Goal: Task Accomplishment & Management: Complete application form

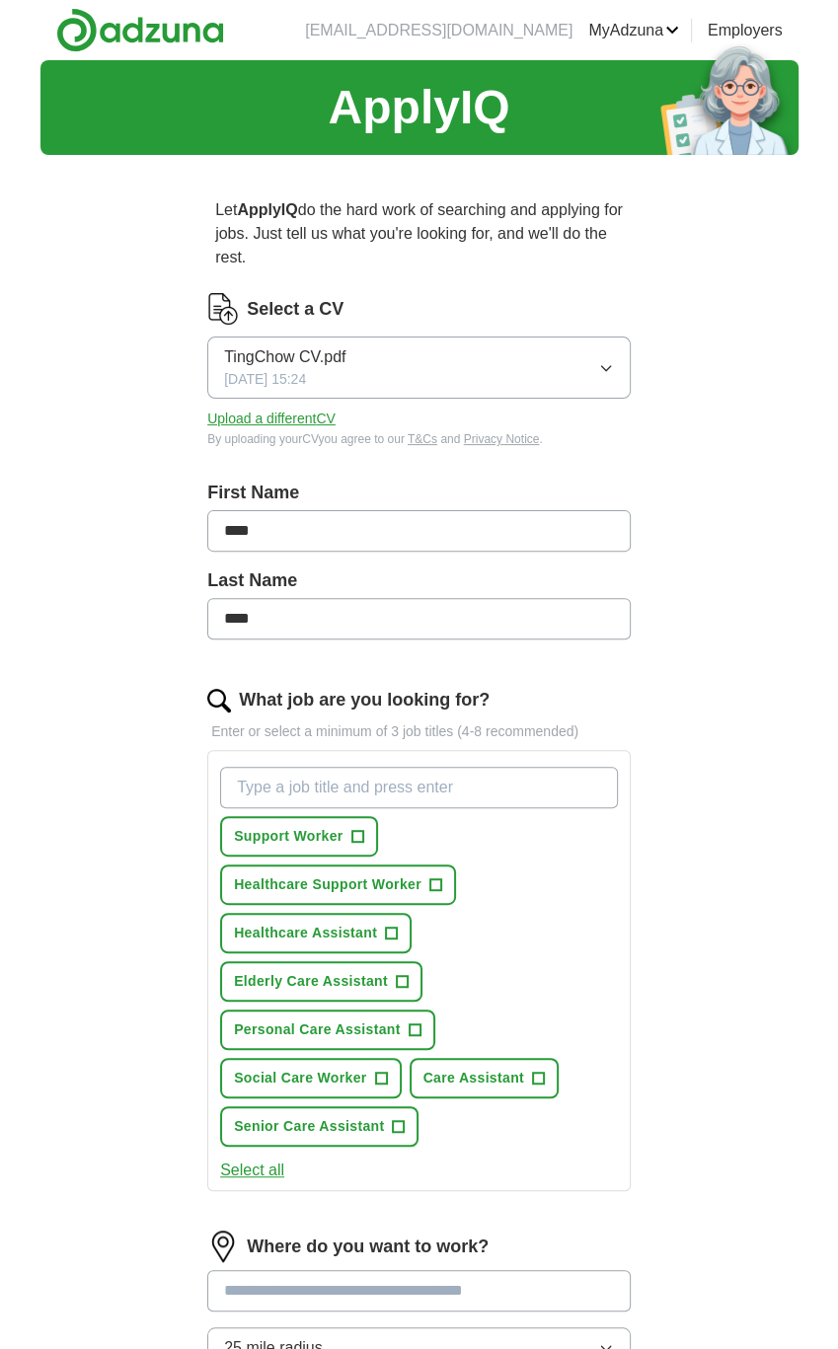
click at [675, 431] on div "Let ApplyIQ do the hard work of searching and applying for jobs. Just tell us w…" at bounding box center [419, 944] width 568 height 1546
click at [59, 617] on div "ApplyIQ Let ApplyIQ do the hard work of searching and applying for jobs. Just t…" at bounding box center [419, 888] width 758 height 1657
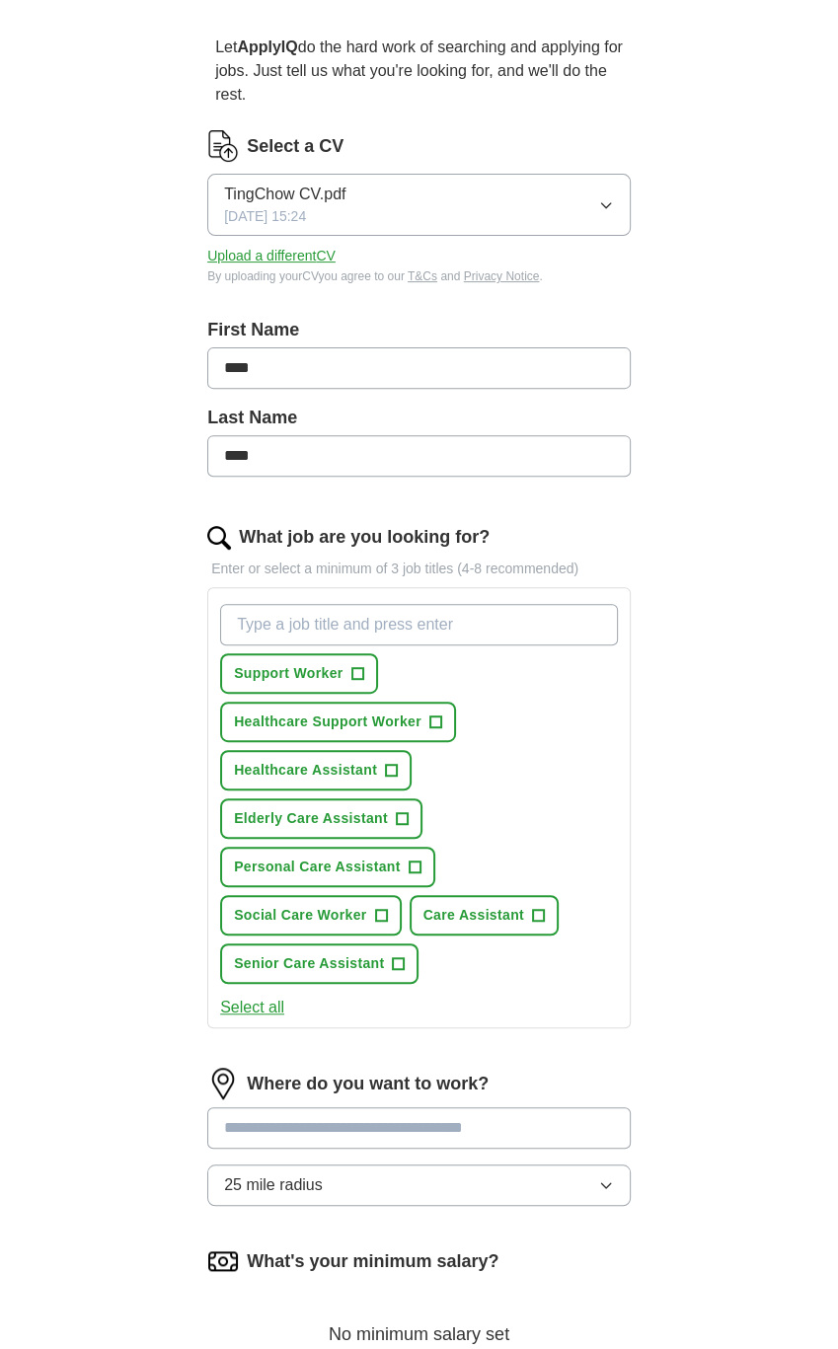
scroll to position [197, 0]
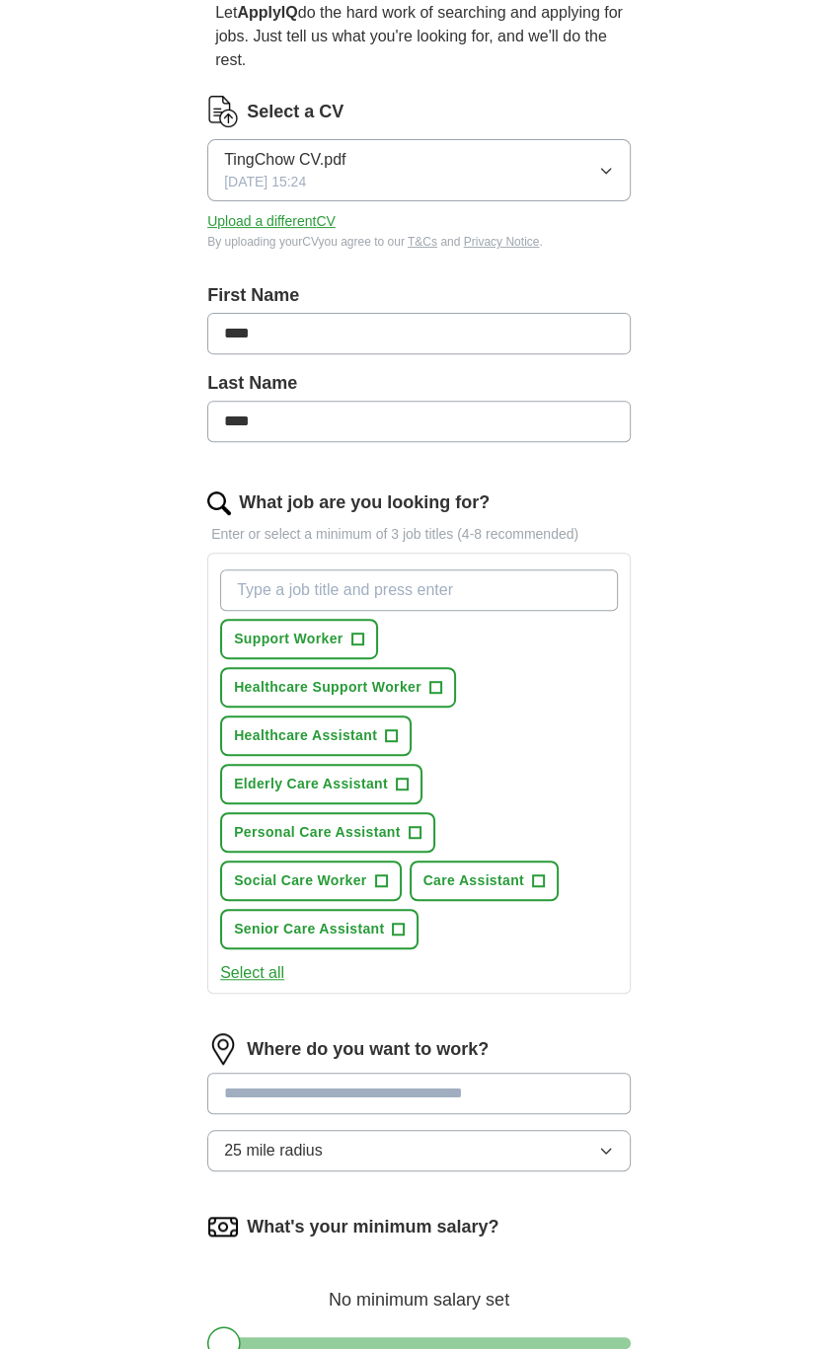
click at [114, 529] on div "ApplyIQ Let ApplyIQ do the hard work of searching and applying for jobs. Just t…" at bounding box center [419, 691] width 758 height 1657
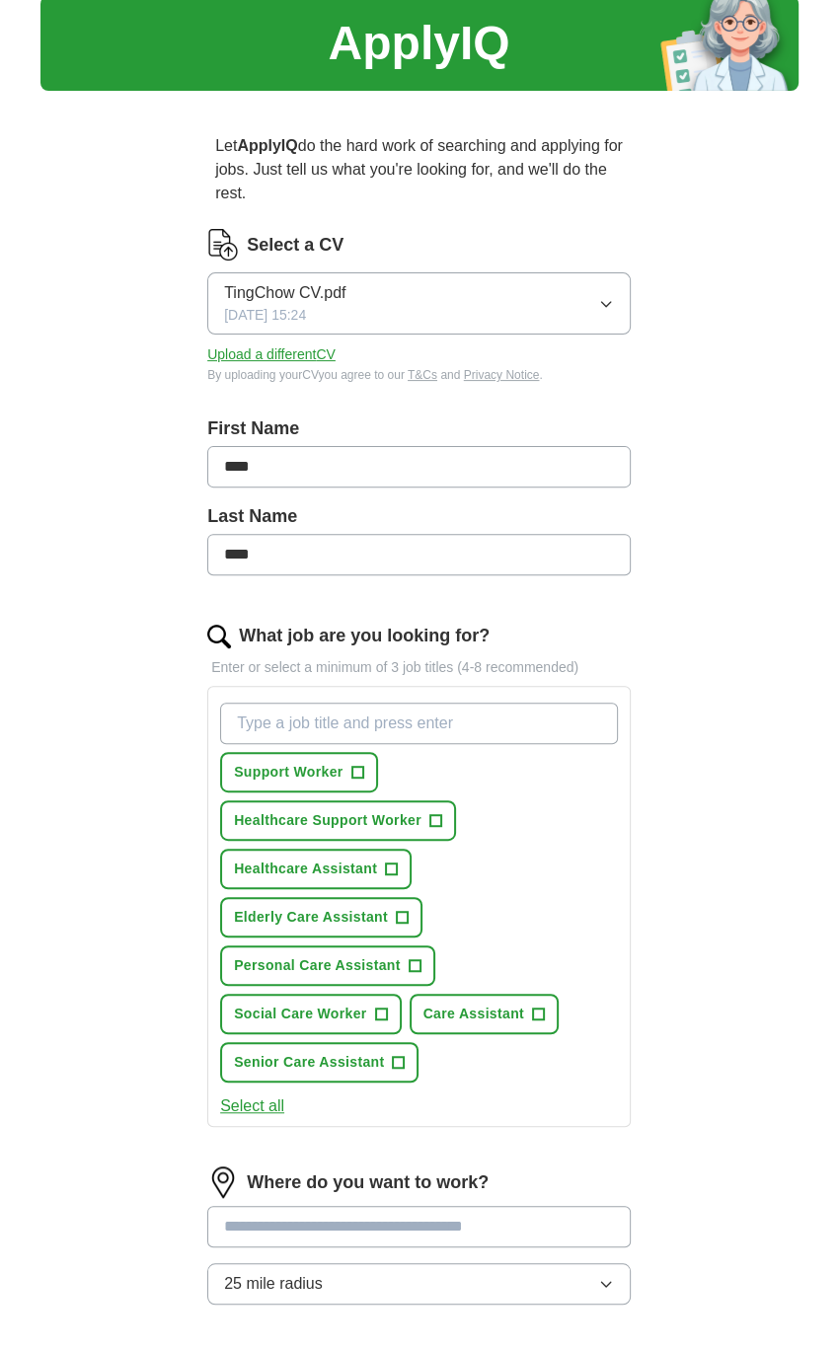
scroll to position [99, 0]
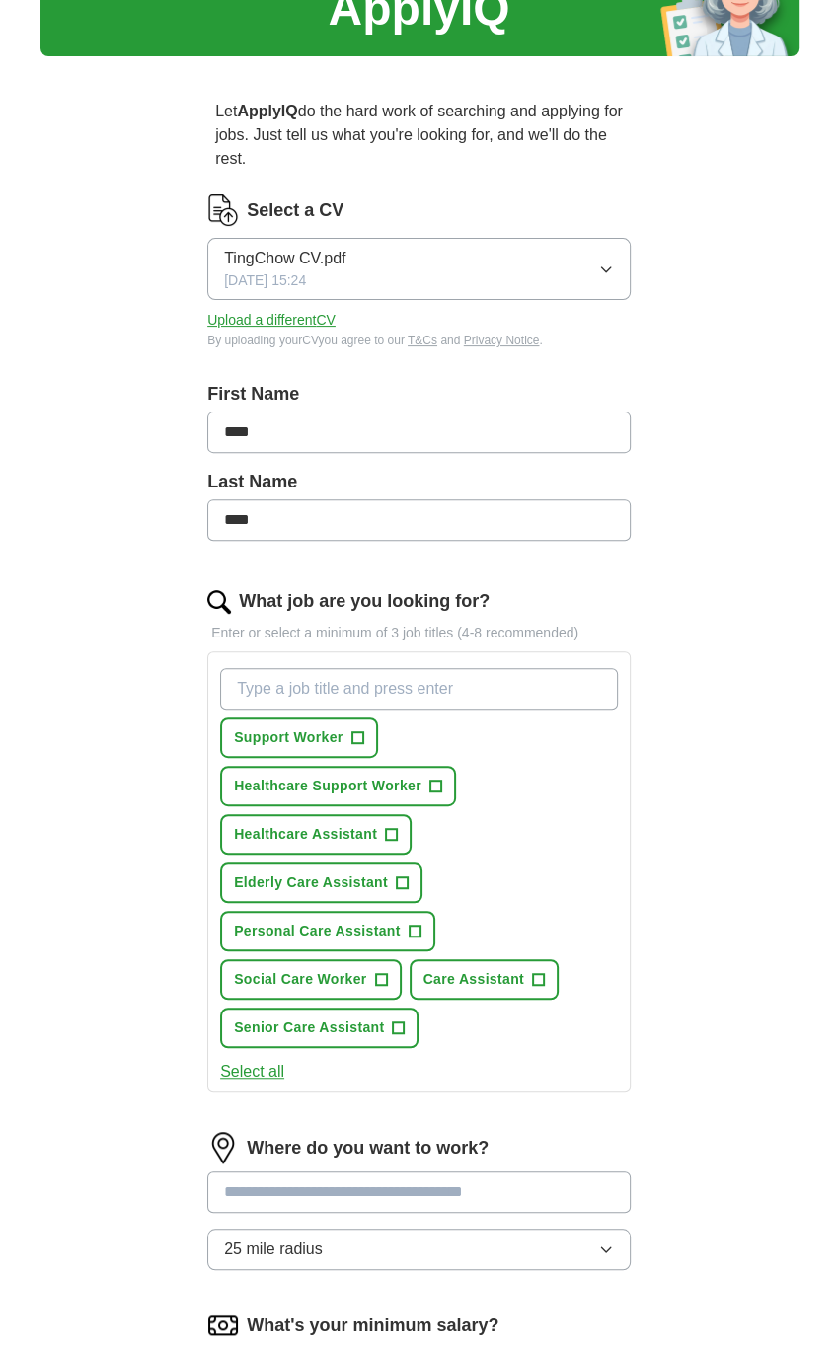
click at [424, 695] on input "What job are you looking for?" at bounding box center [419, 688] width 398 height 41
type input "nail technician"
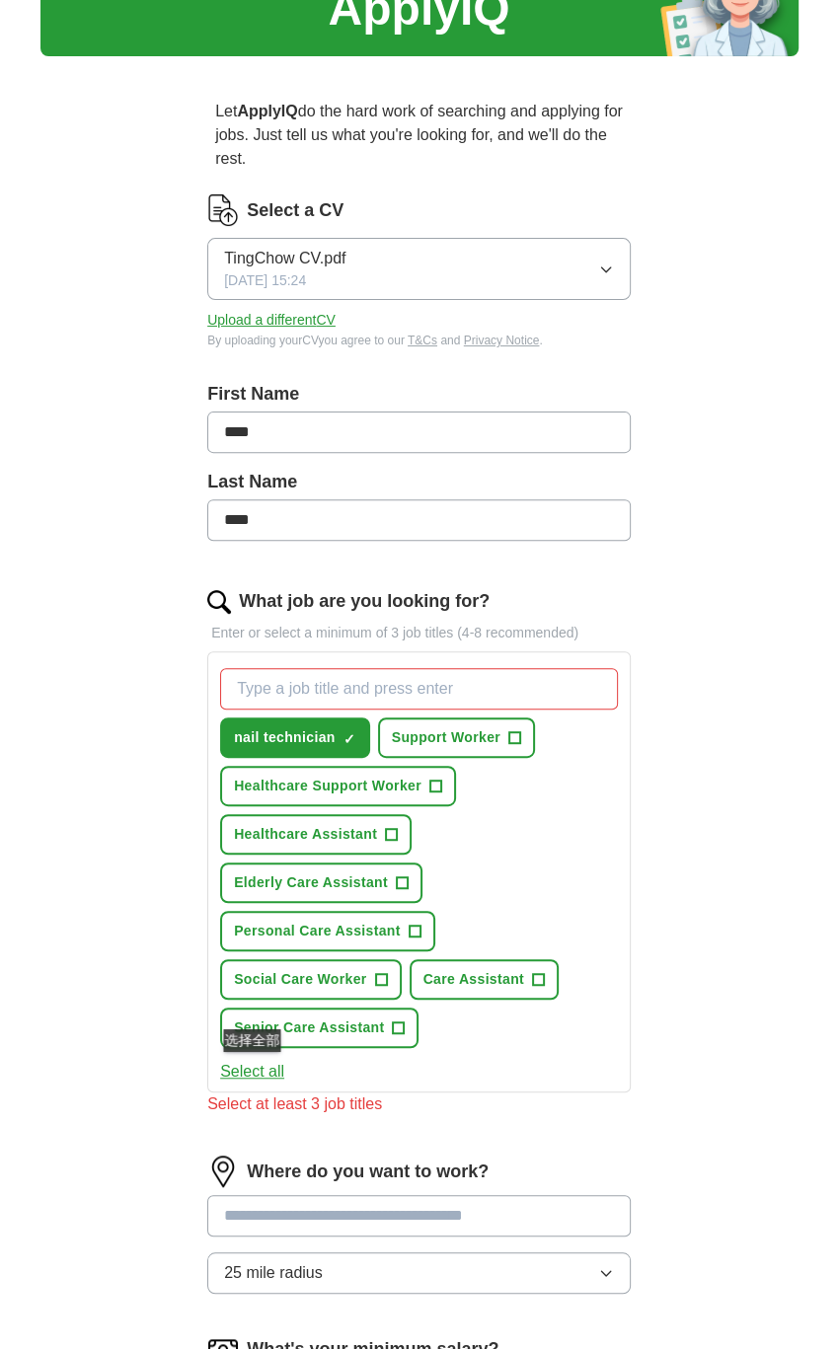
click at [261, 1067] on button "Select all" at bounding box center [252, 1072] width 64 height 24
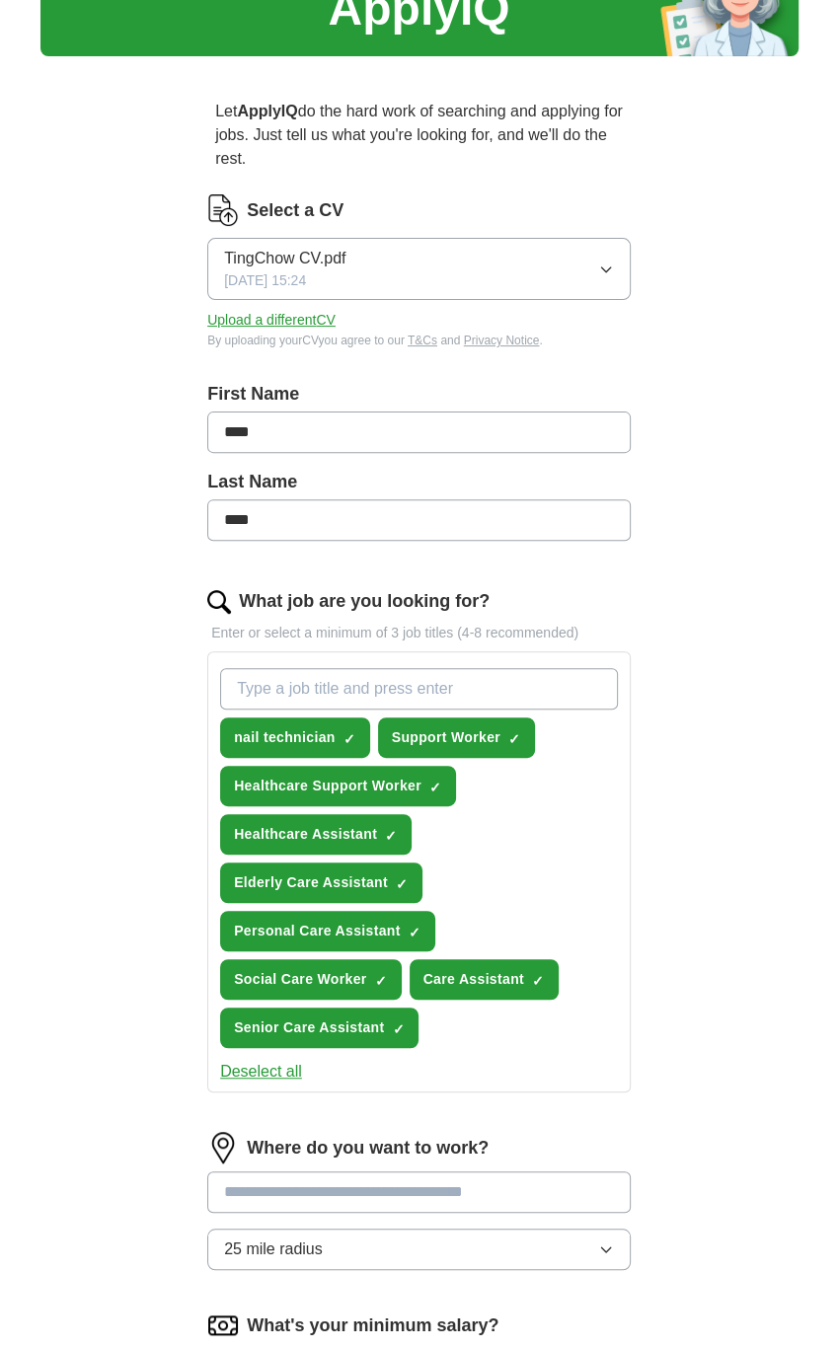
click at [261, 1067] on button "Deselect all" at bounding box center [261, 1072] width 82 height 24
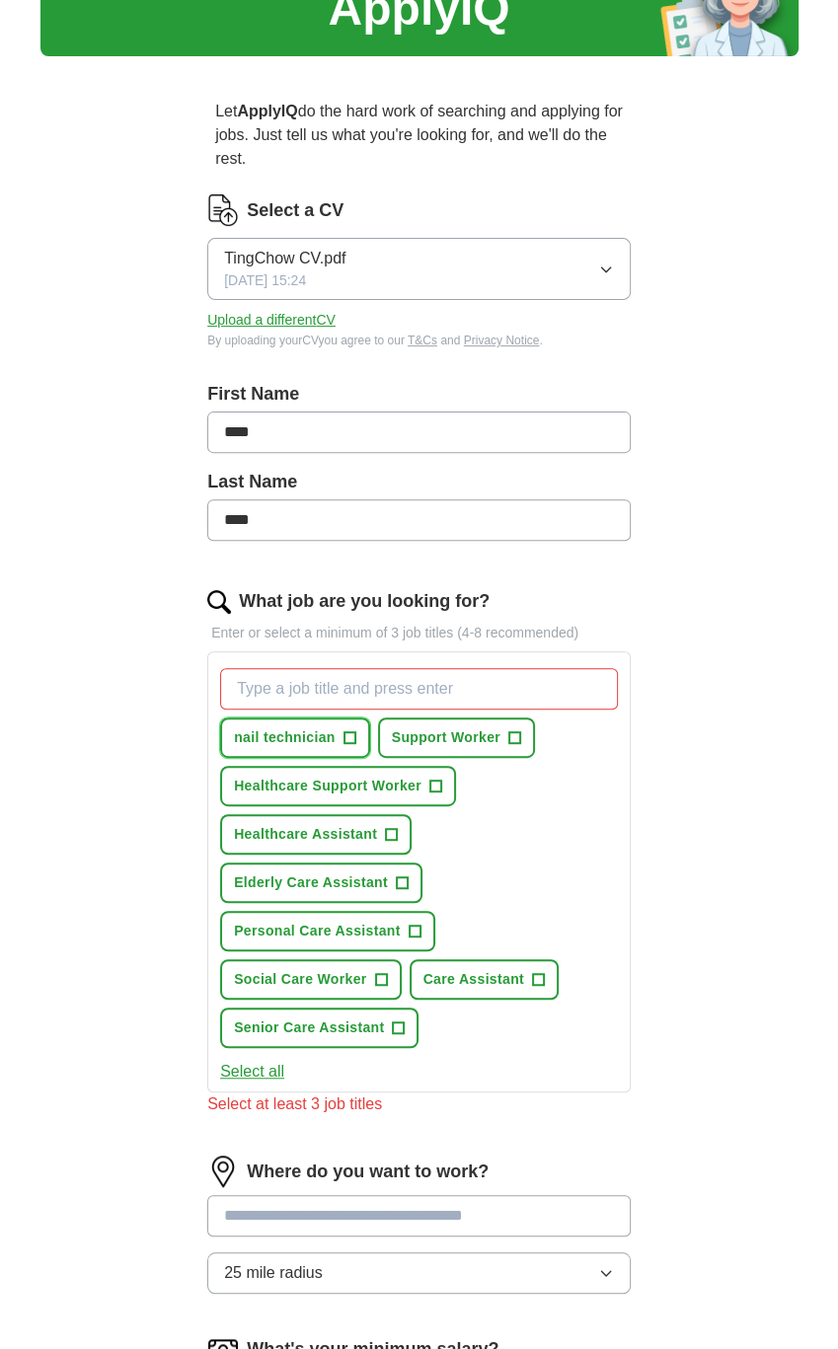
click at [323, 738] on span "nail technician" at bounding box center [285, 737] width 102 height 21
click at [667, 750] on div "Let ApplyIQ do the hard work of searching and applying for jobs. Just tell us w…" at bounding box center [419, 857] width 568 height 1570
click at [713, 721] on div "ApplyIQ Let ApplyIQ do the hard work of searching and applying for jobs. Just t…" at bounding box center [419, 802] width 758 height 1681
click at [511, 685] on input "What job are you looking for?" at bounding box center [419, 688] width 398 height 41
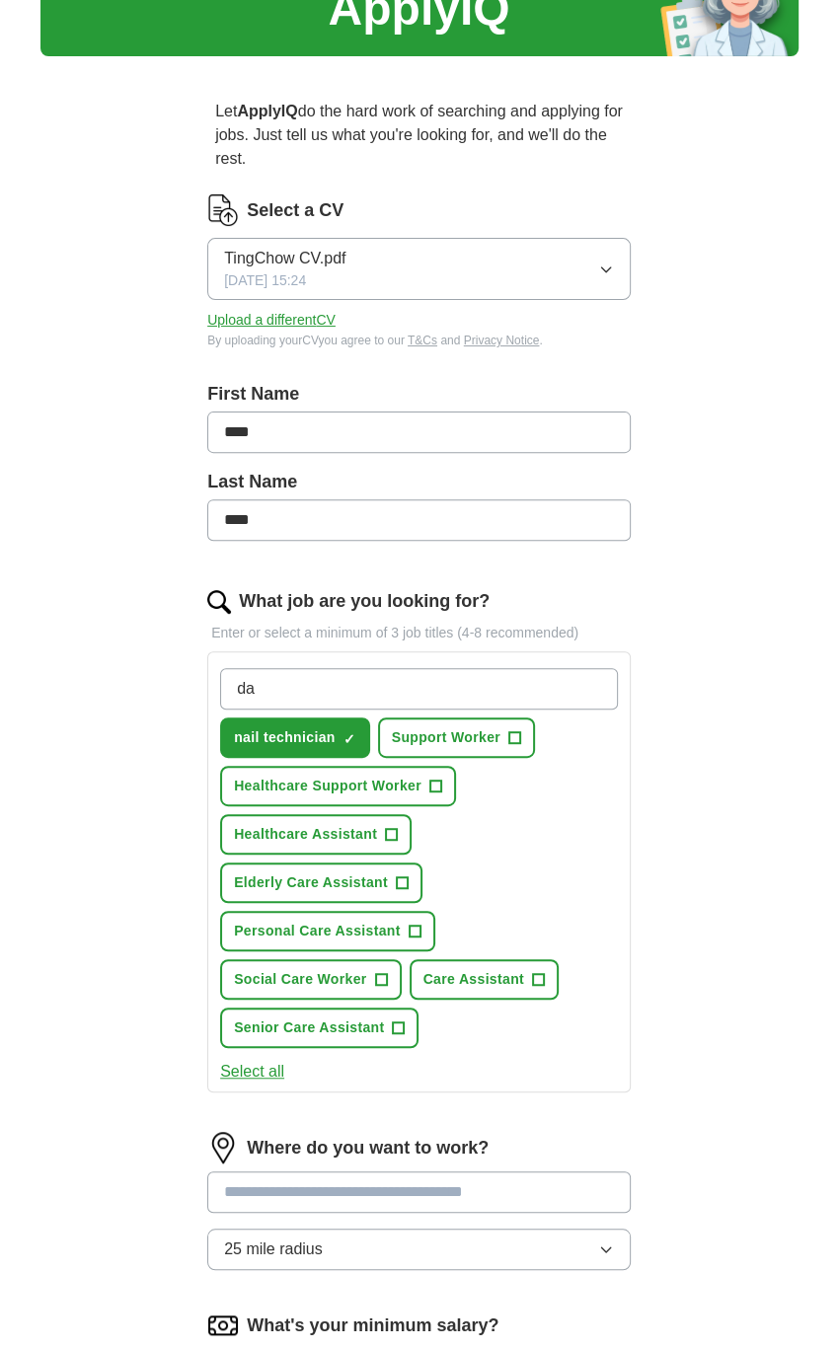
type input "d"
type input "carehome"
click at [399, 688] on input "carehome" at bounding box center [419, 688] width 398 height 41
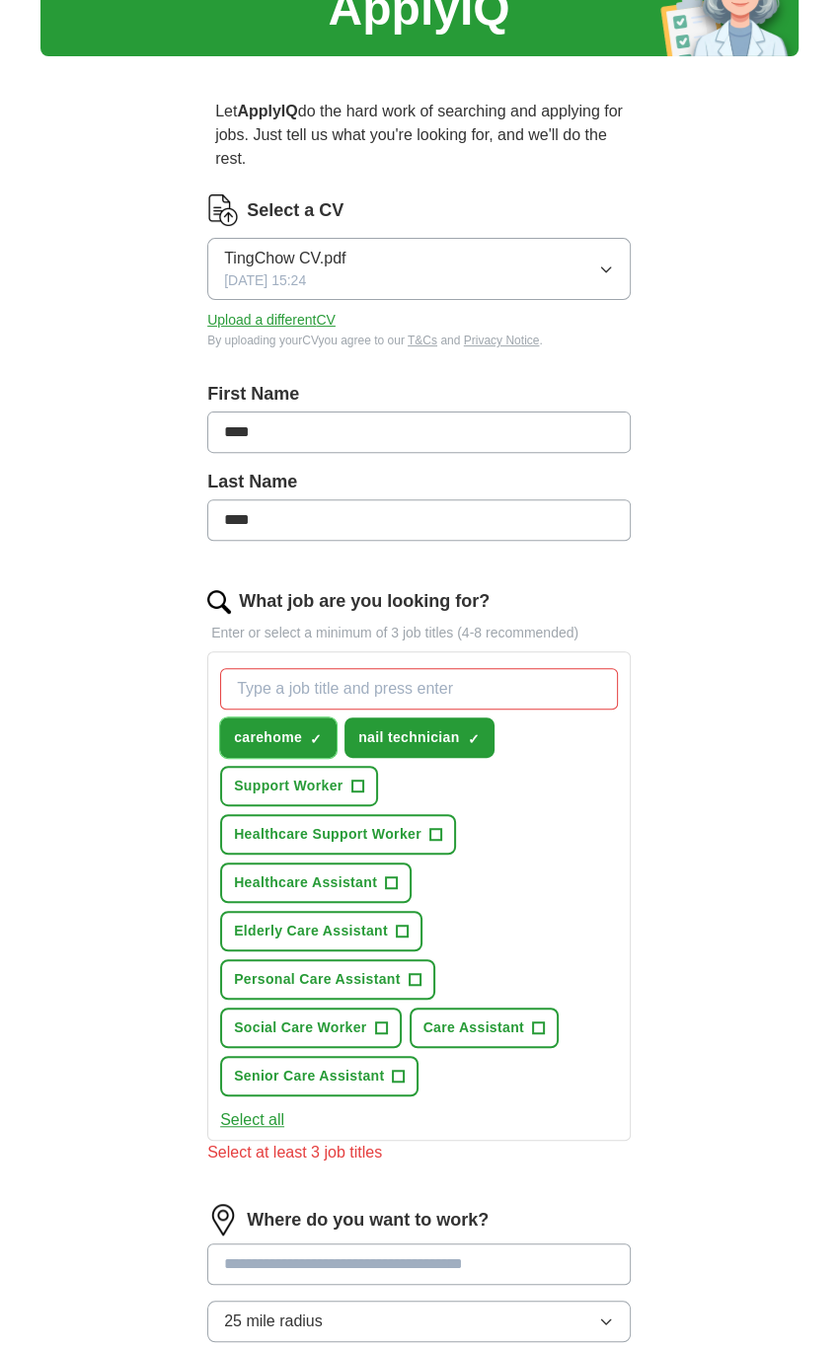
click at [285, 731] on span "carehome" at bounding box center [268, 737] width 68 height 21
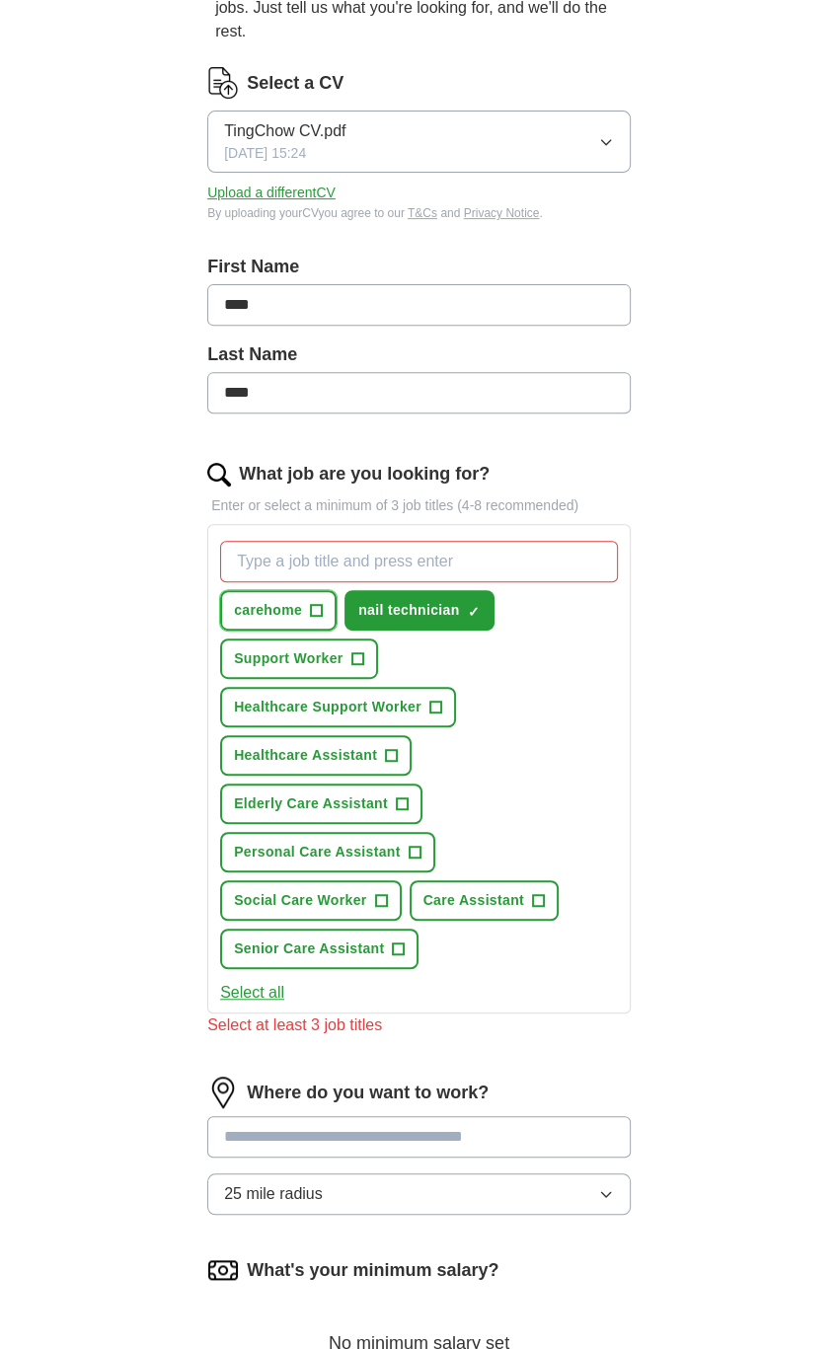
scroll to position [197, 0]
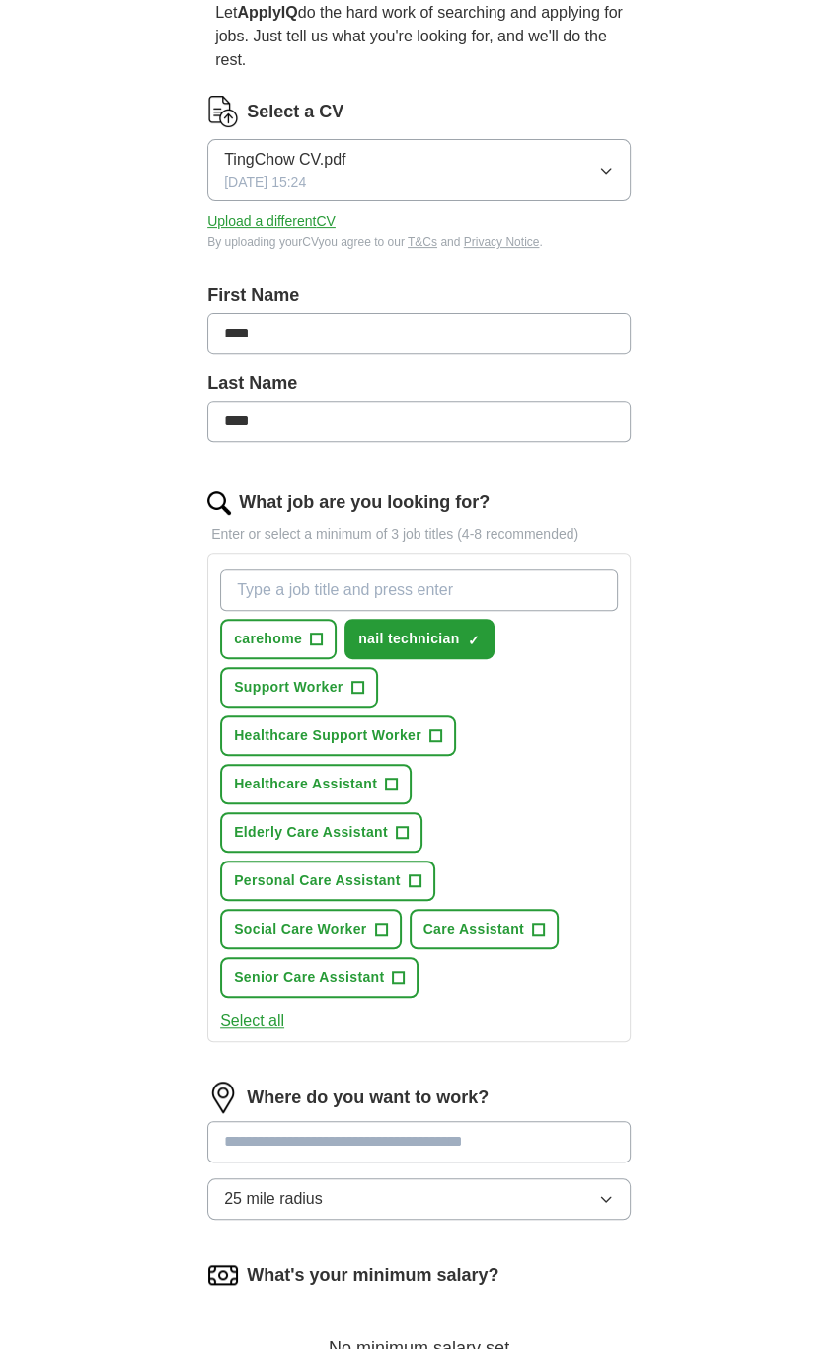
click at [284, 583] on input "What job are you looking for?" at bounding box center [419, 589] width 398 height 41
click at [411, 575] on input "What job are you looking for?" at bounding box center [419, 589] width 398 height 41
type input "Retail Assistant"
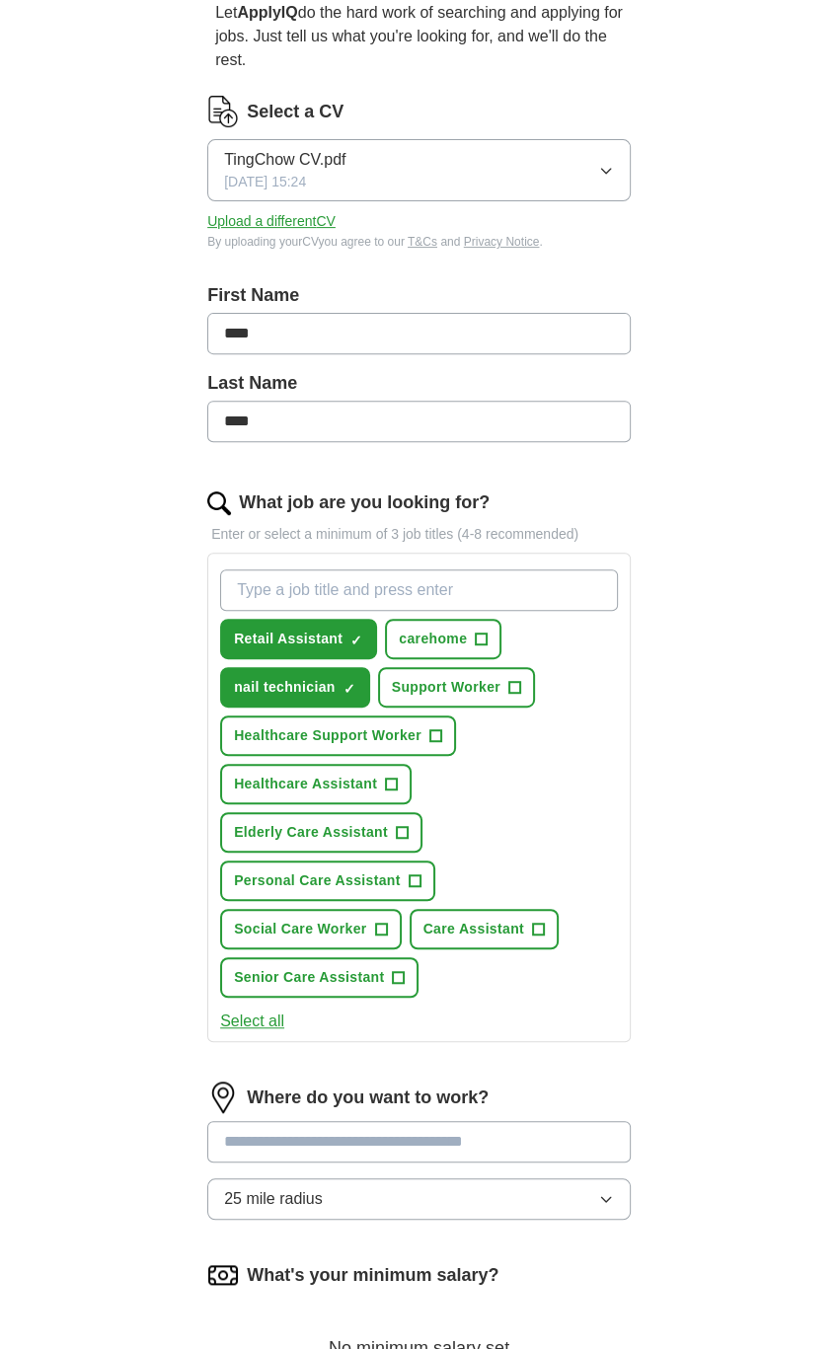
click at [411, 575] on input "What job are you looking for?" at bounding box center [419, 589] width 398 height 41
type input "Shop Assistant"
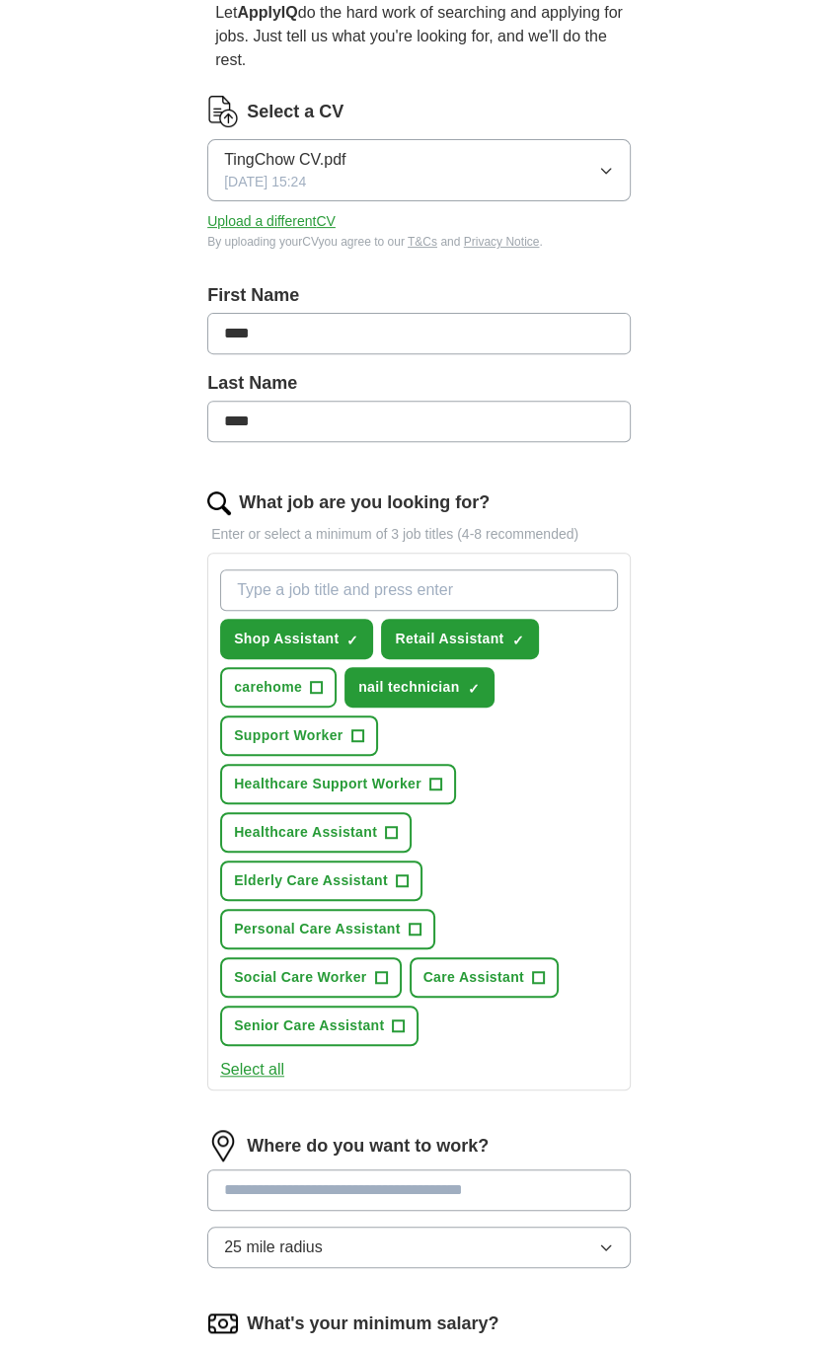
click at [347, 584] on input "What job are you looking for?" at bounding box center [419, 589] width 398 height 41
click at [408, 581] on input "Carehome" at bounding box center [419, 589] width 398 height 41
paste input "Care Assistant"
type input "Carehome Care Assistant"
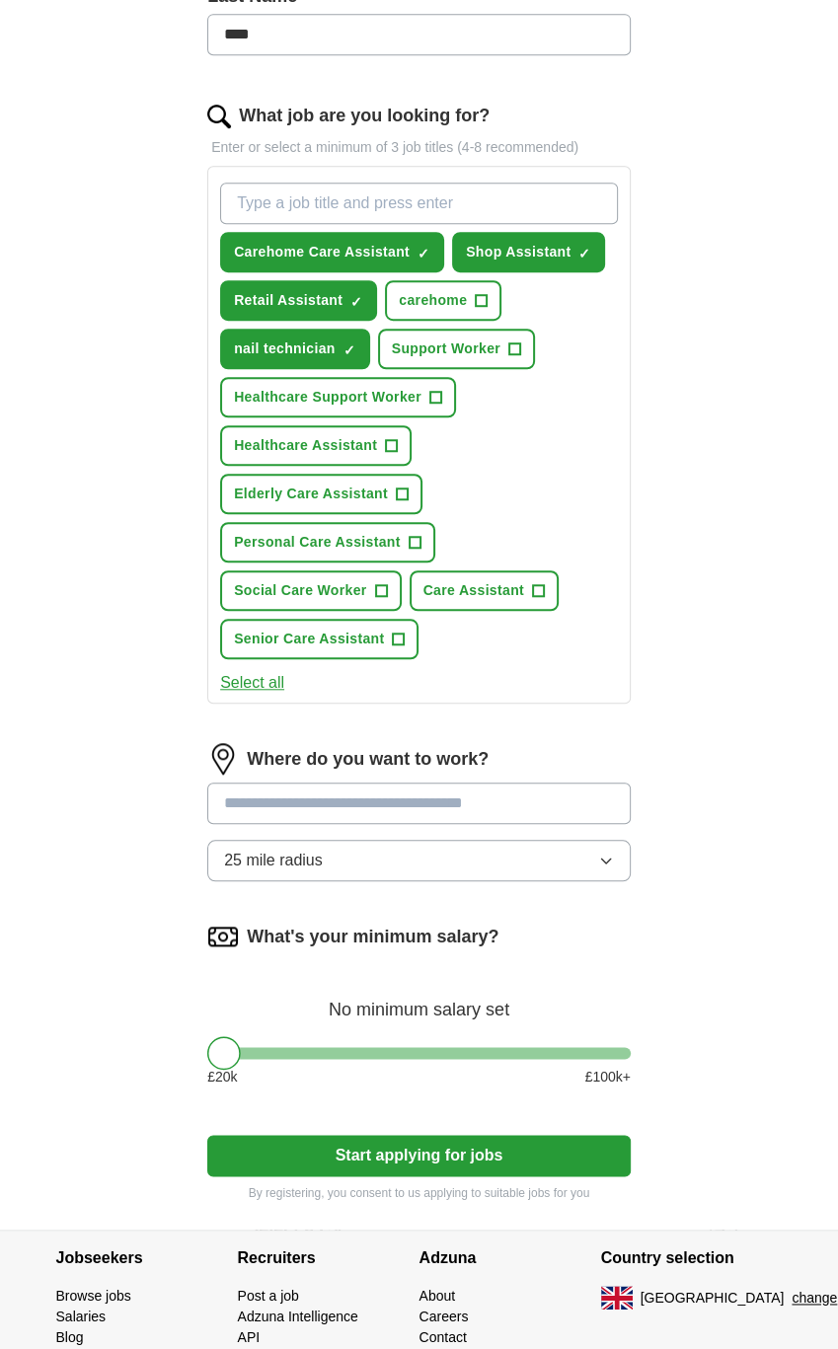
scroll to position [592, 0]
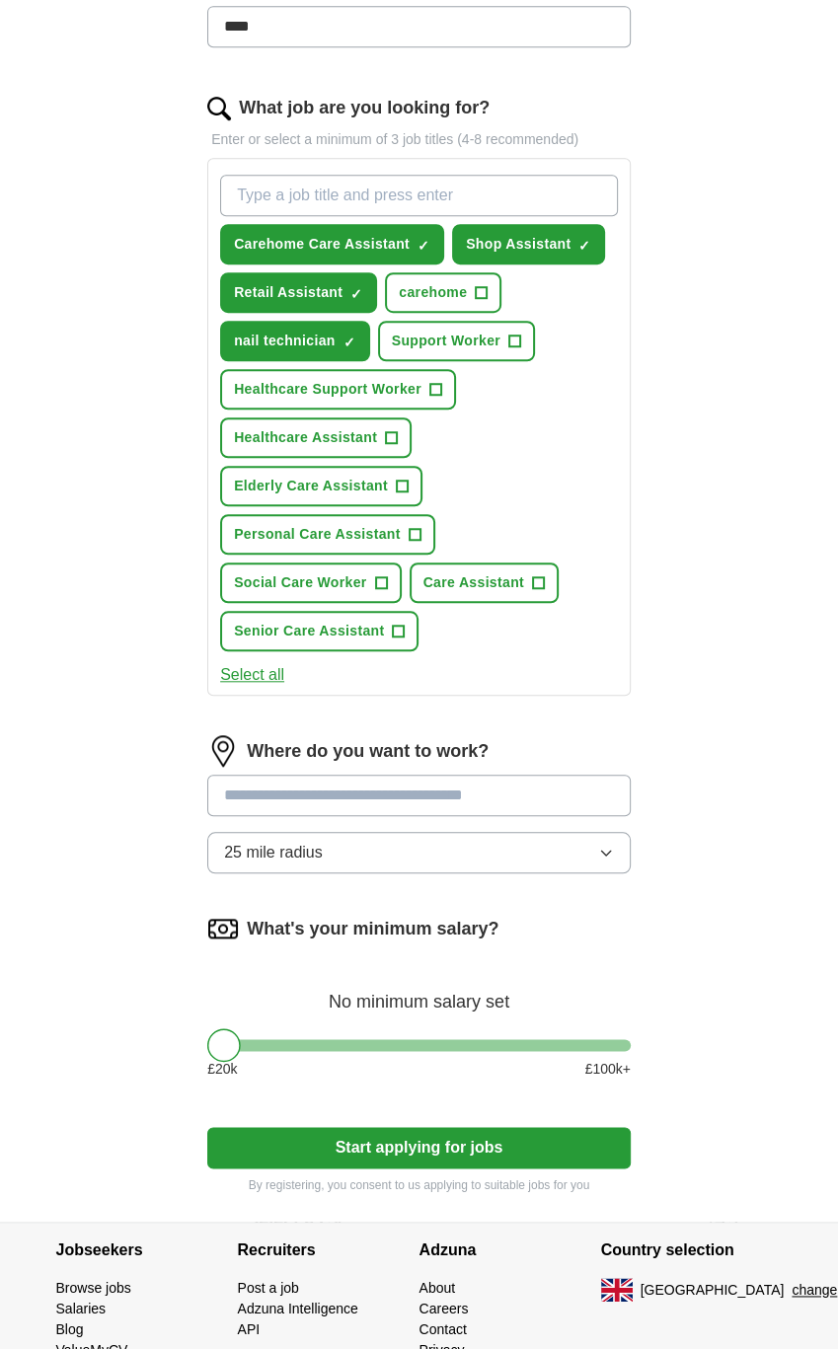
click at [379, 783] on input at bounding box center [418, 795] width 423 height 41
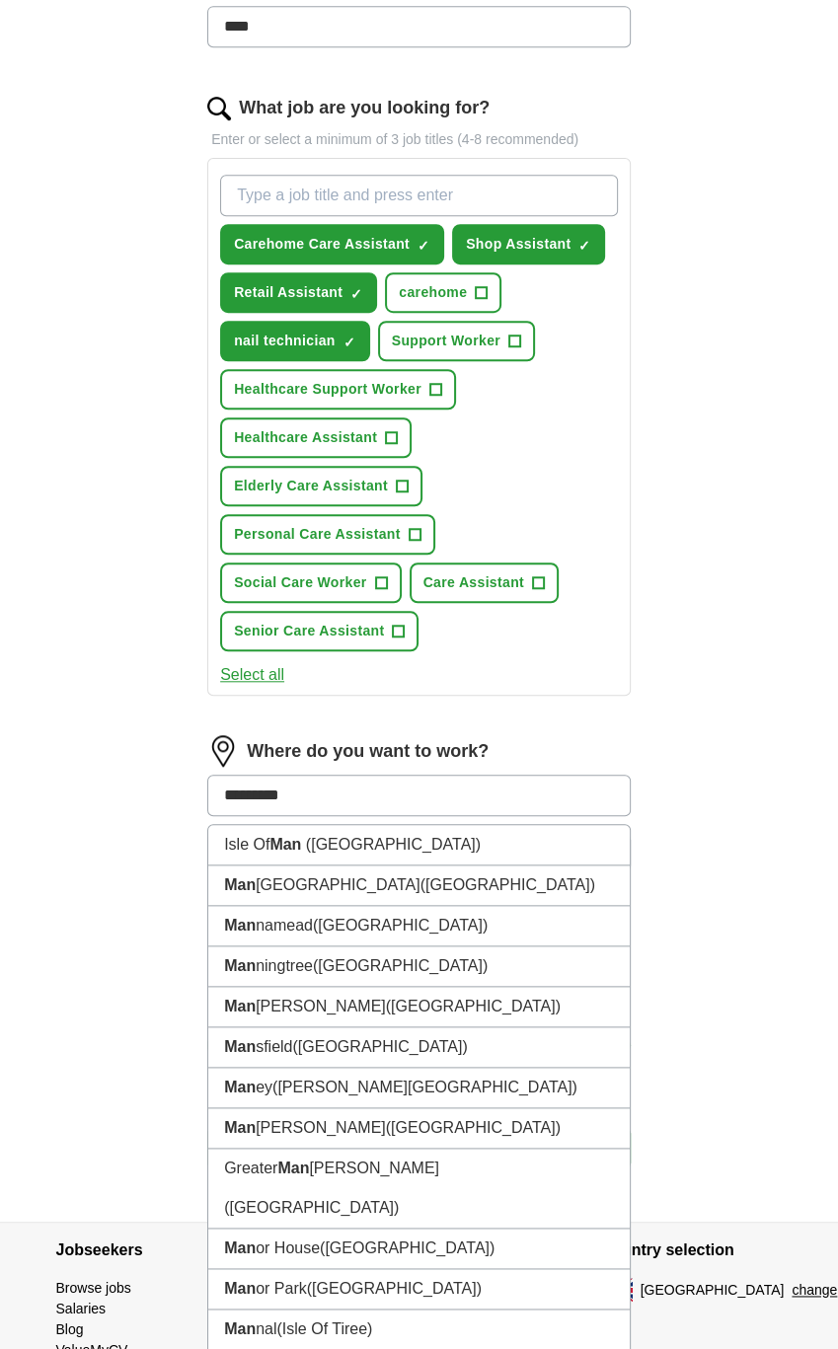
type input "**********"
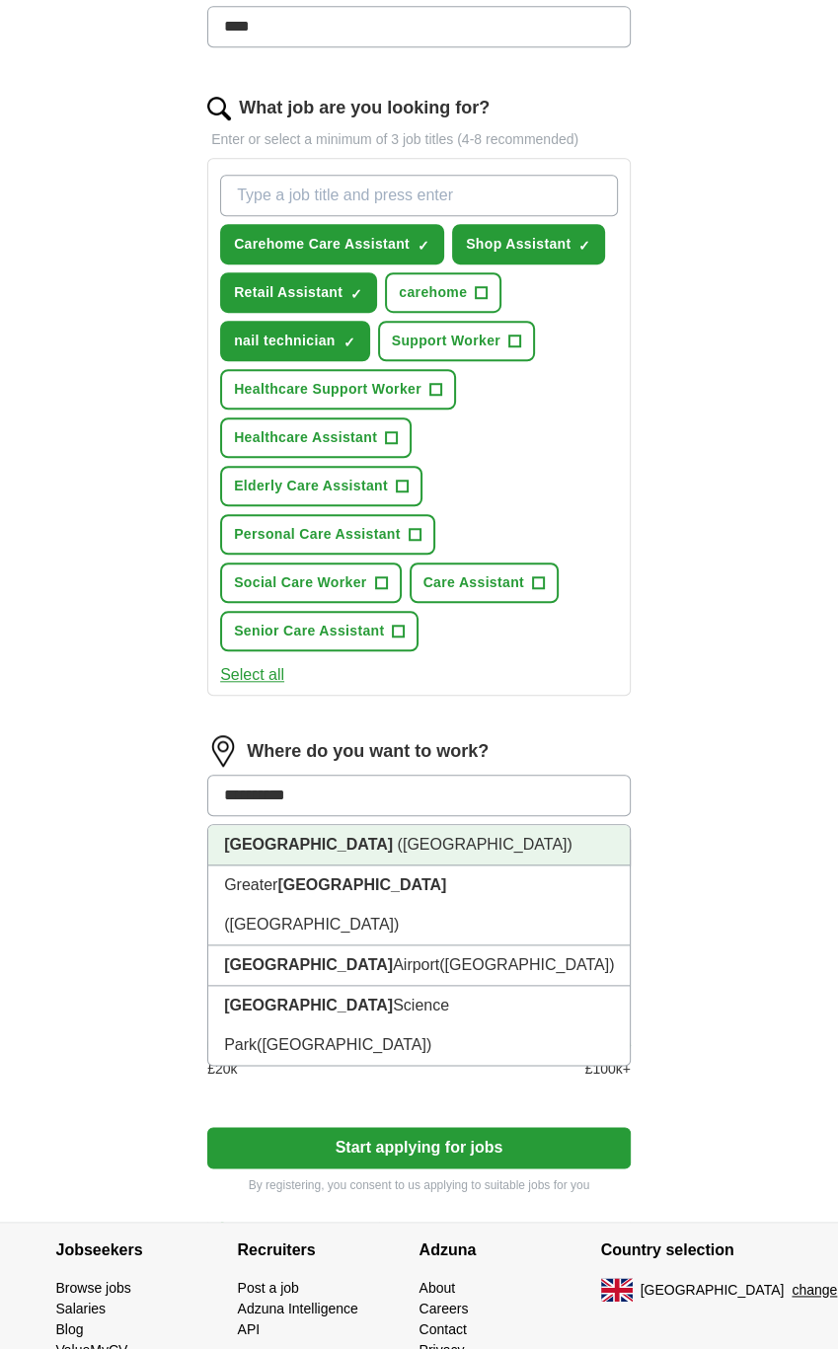
click at [434, 839] on span "([GEOGRAPHIC_DATA])" at bounding box center [485, 844] width 175 height 17
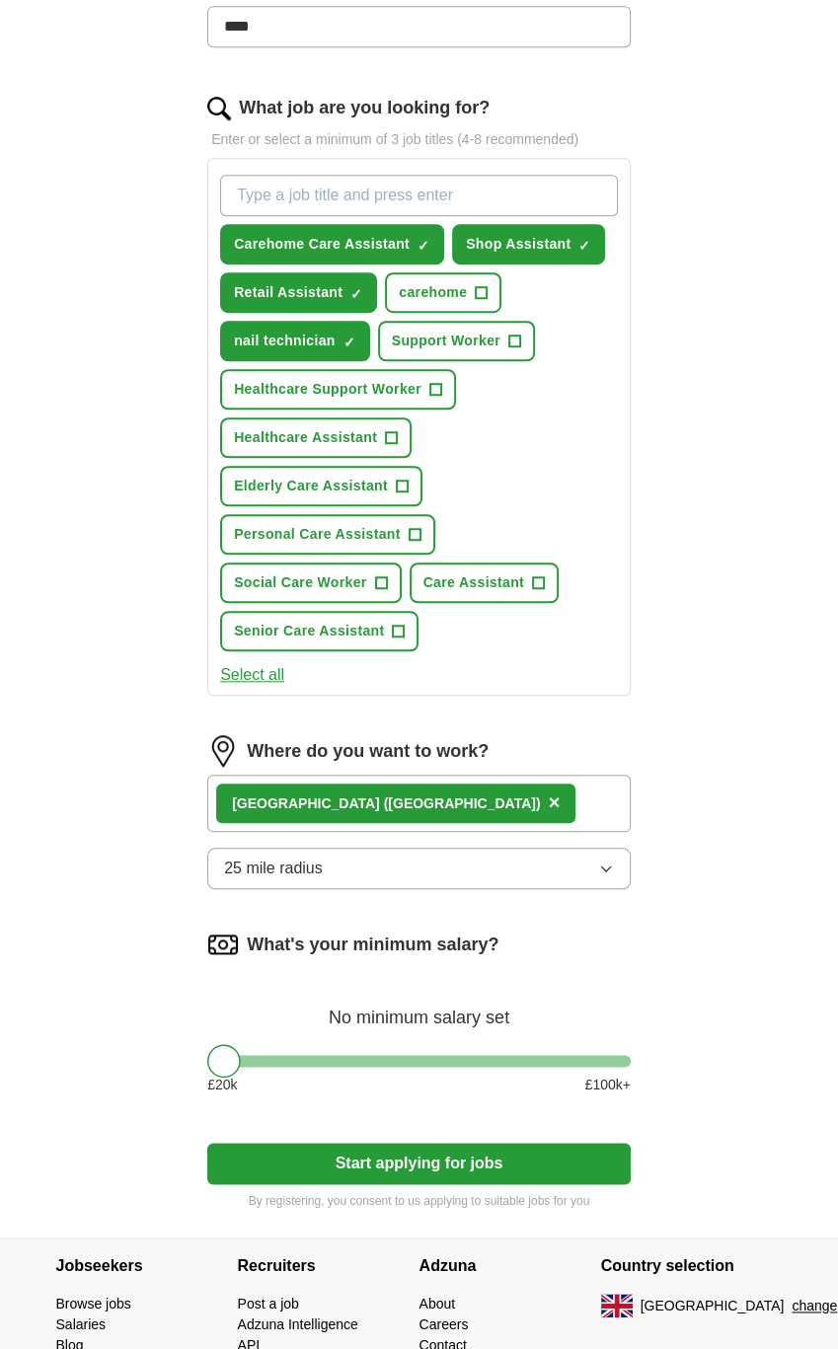
click at [285, 857] on span "25 mile radius" at bounding box center [273, 869] width 99 height 24
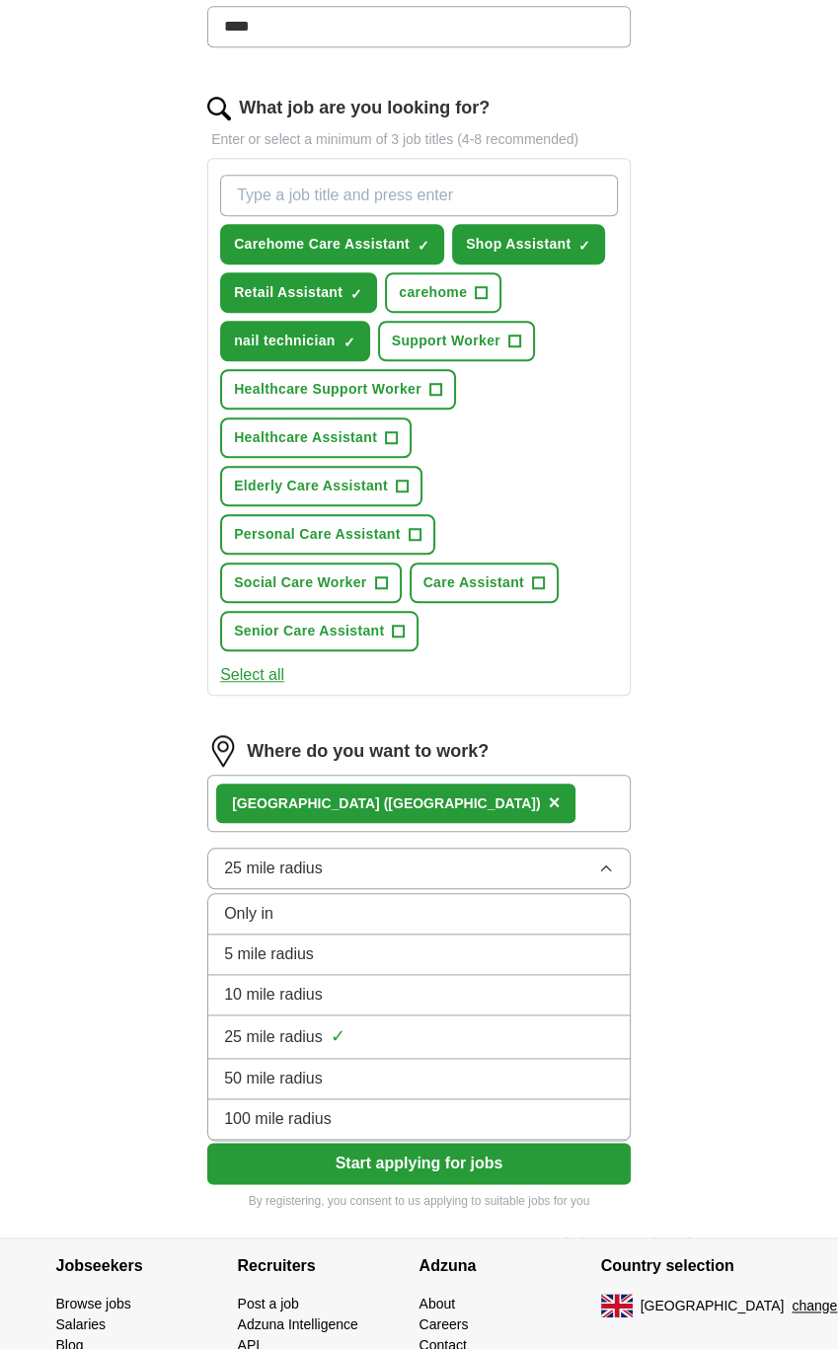
click at [326, 942] on div "5 mile radius" at bounding box center [419, 954] width 390 height 24
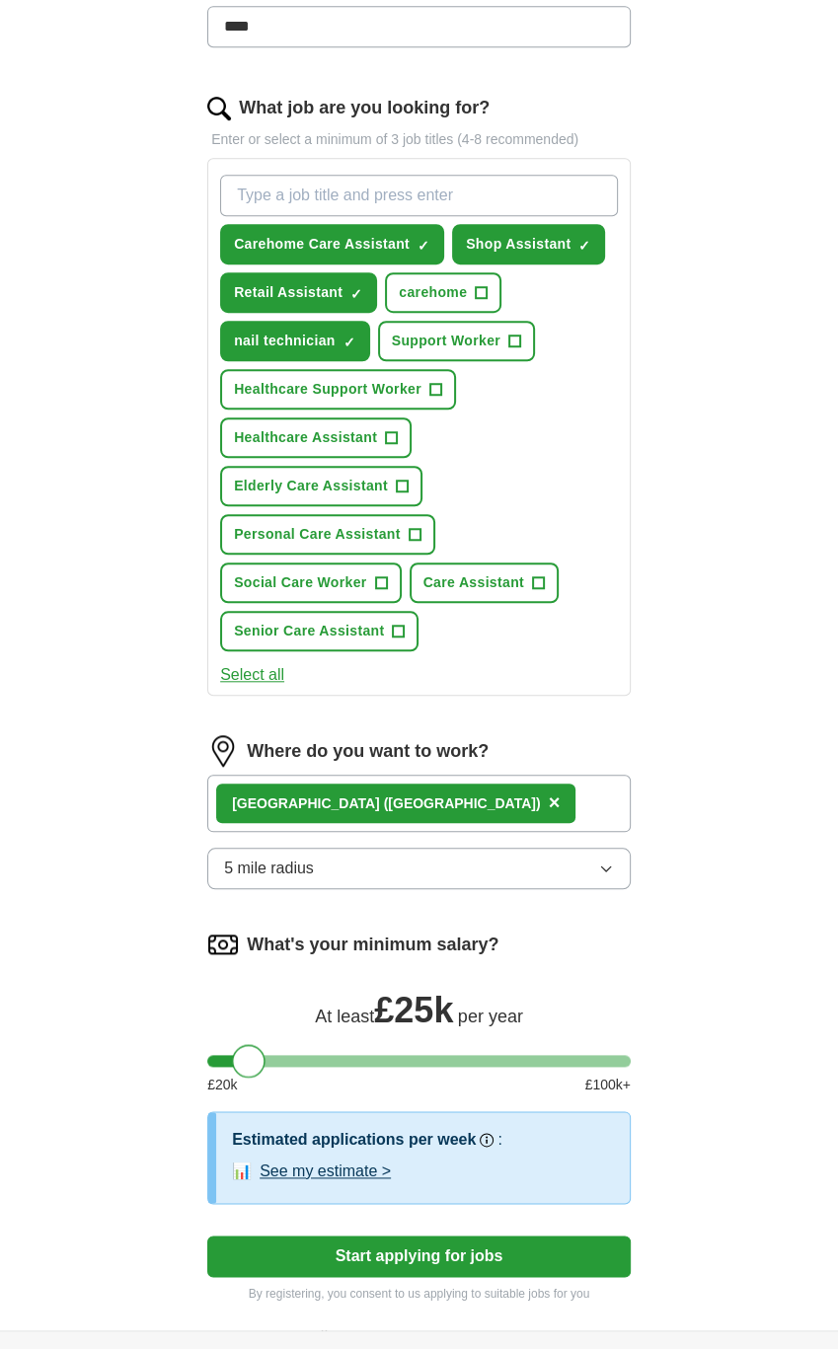
drag, startPoint x: 230, startPoint y: 1051, endPoint x: 254, endPoint y: 1052, distance: 23.7
click at [254, 1052] on div at bounding box center [249, 1061] width 34 height 34
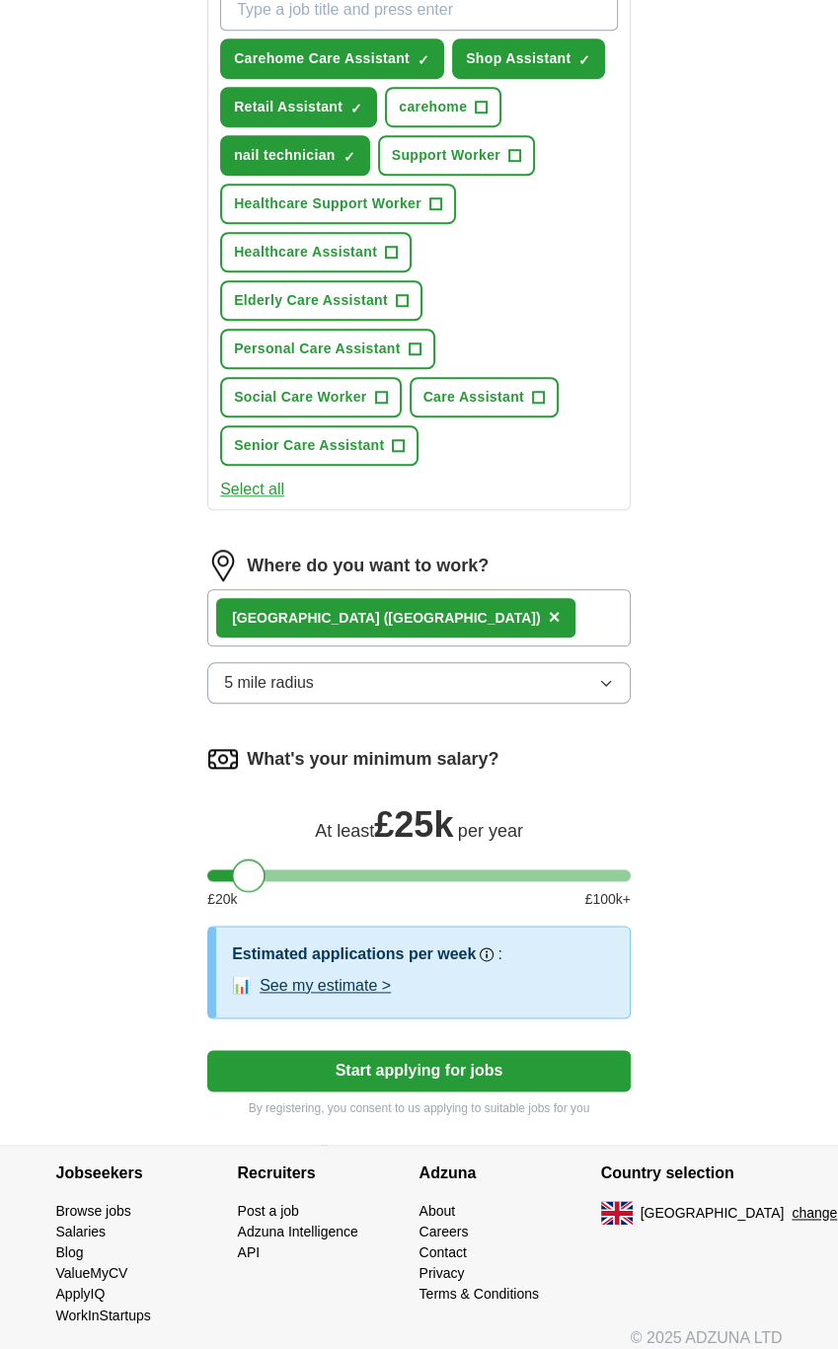
scroll to position [782, 0]
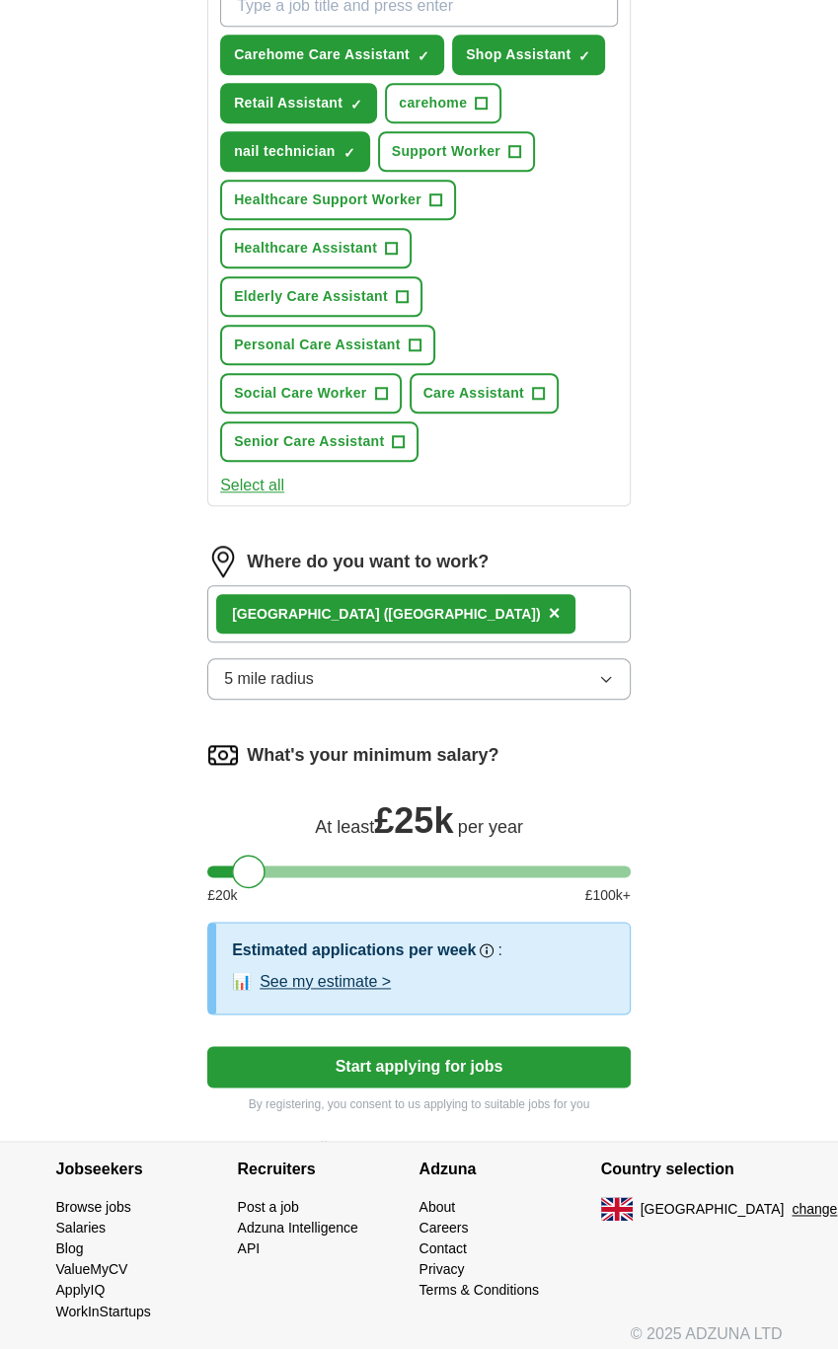
click at [453, 1063] on button "Start applying for jobs" at bounding box center [418, 1066] width 423 height 41
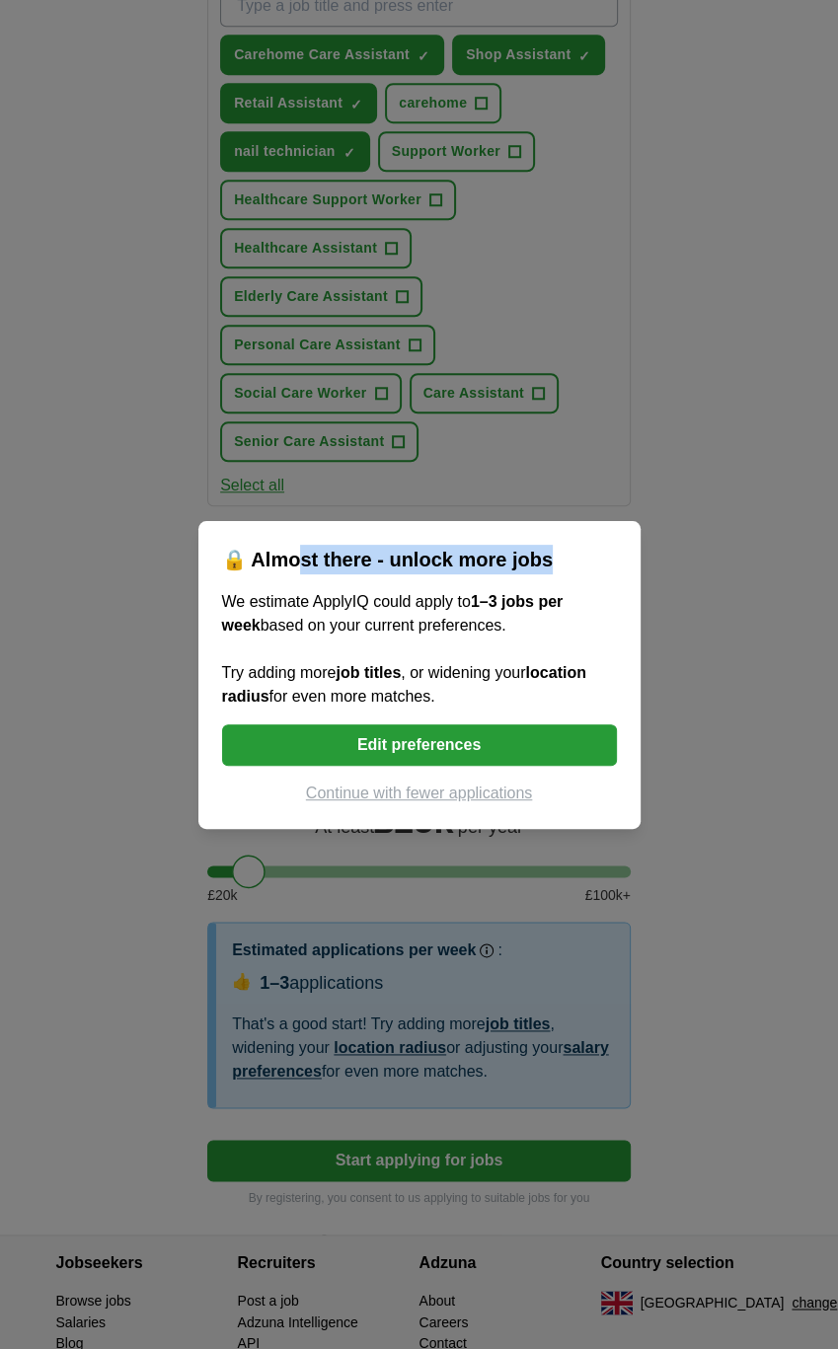
drag, startPoint x: 299, startPoint y: 555, endPoint x: 557, endPoint y: 570, distance: 258.1
click at [557, 570] on h2 "🔒 Almost there - unlock more jobs" at bounding box center [419, 560] width 395 height 30
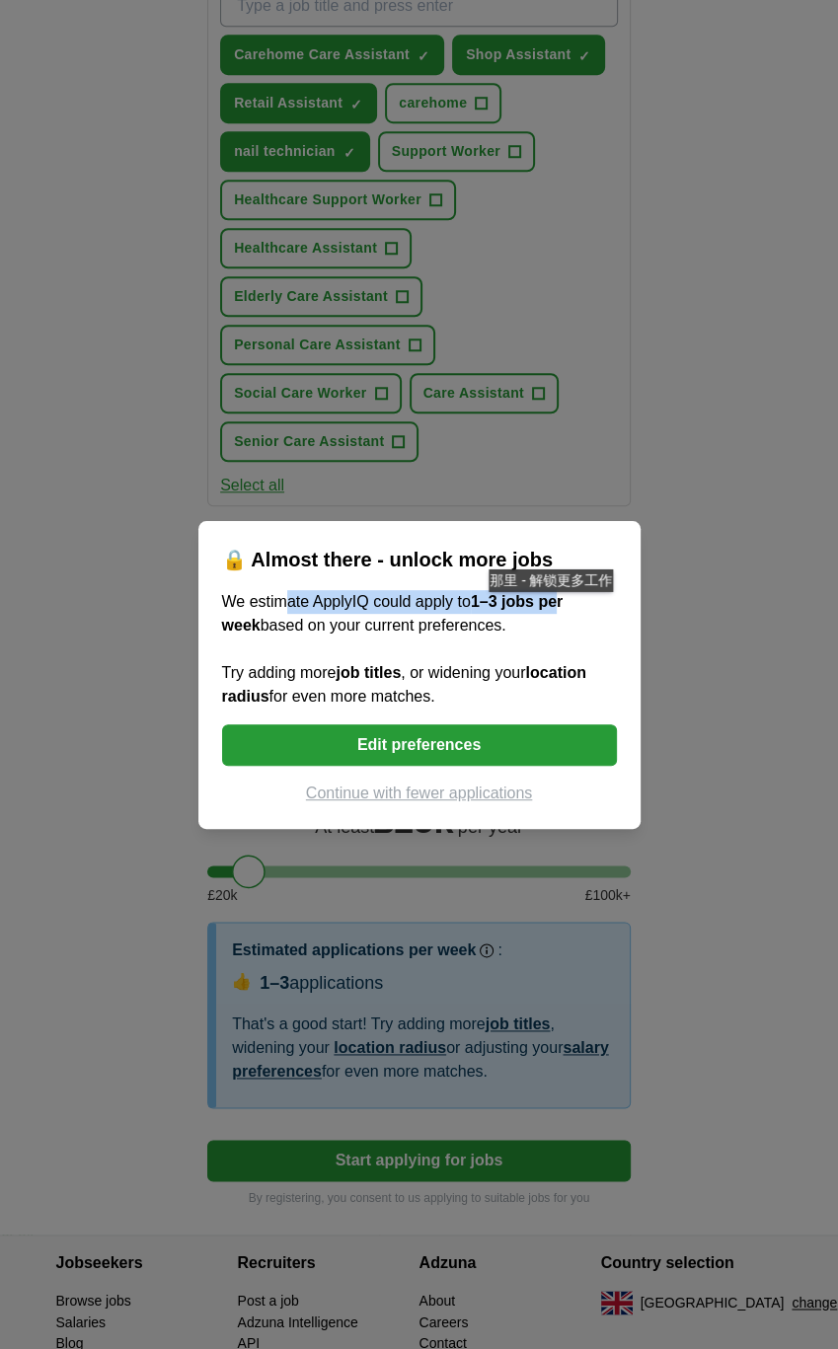
drag, startPoint x: 349, startPoint y: 607, endPoint x: 564, endPoint y: 607, distance: 215.1
click at [564, 607] on span "We estimate ApplyIQ could apply to 1–3 jobs per week based on your current pref…" at bounding box center [404, 649] width 364 height 112
click at [549, 613] on div "We estimate ApplyIQ could apply to 1–3 jobs per week based on your current pref…" at bounding box center [419, 649] width 395 height 118
click at [481, 758] on button "Edit preferences" at bounding box center [419, 744] width 395 height 41
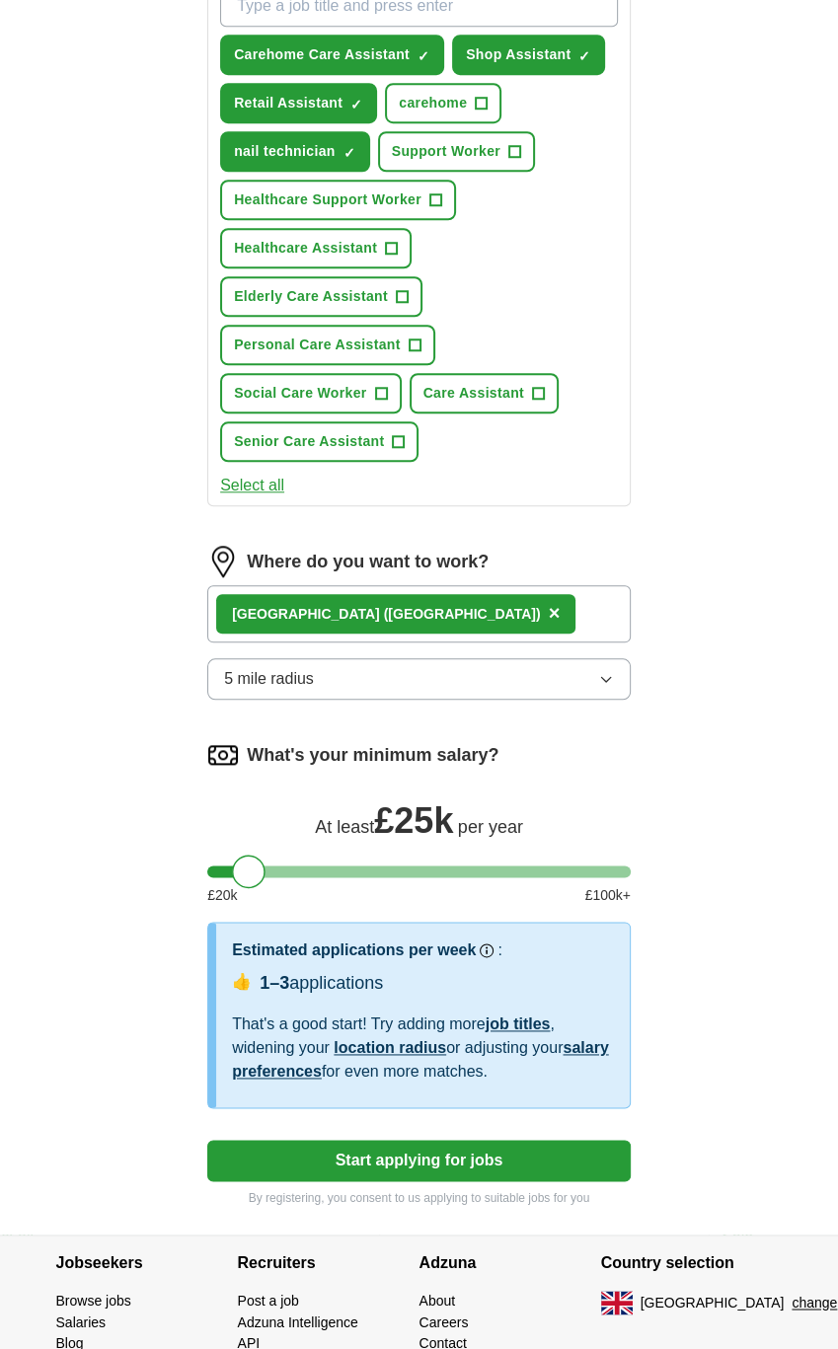
click at [524, 1015] on link "job titles" at bounding box center [518, 1023] width 65 height 17
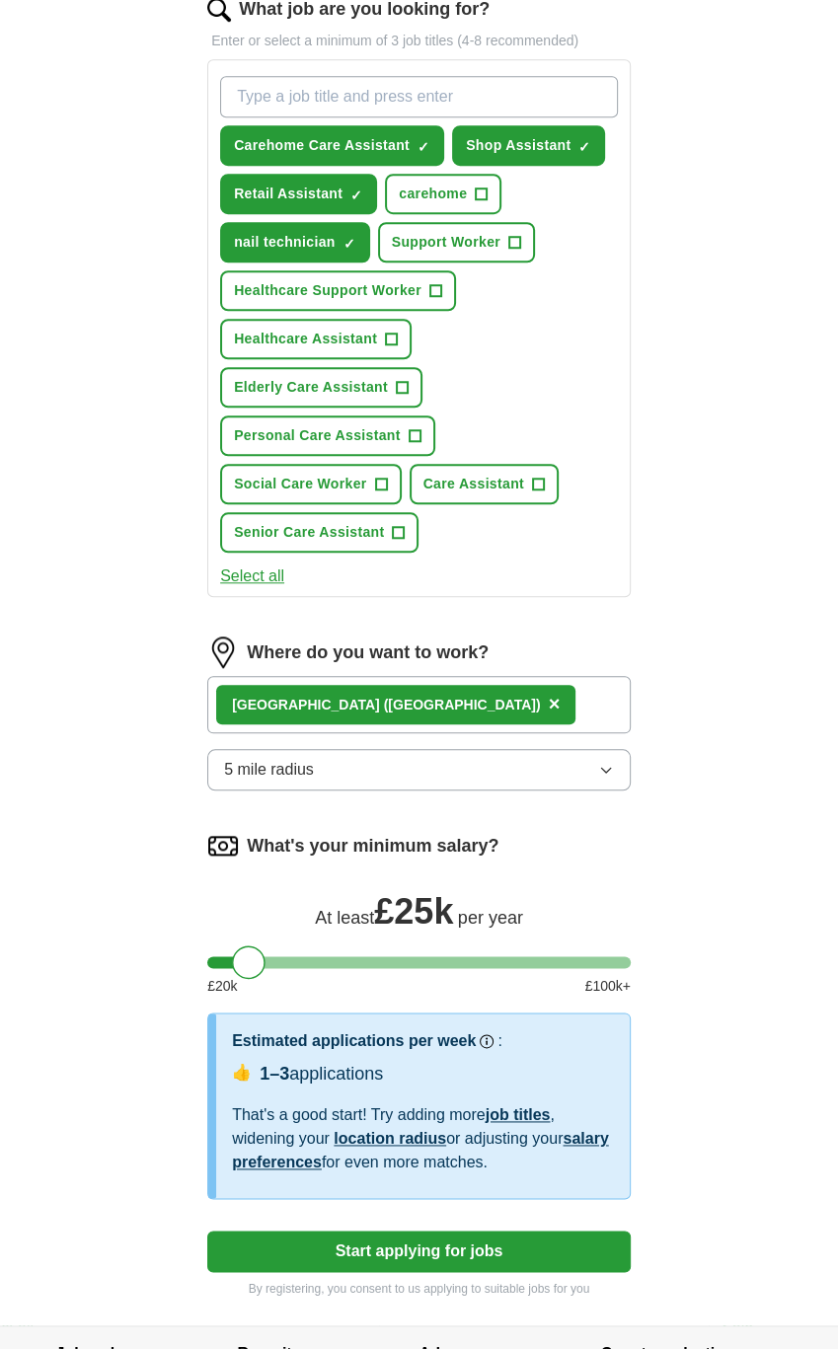
scroll to position [686, 0]
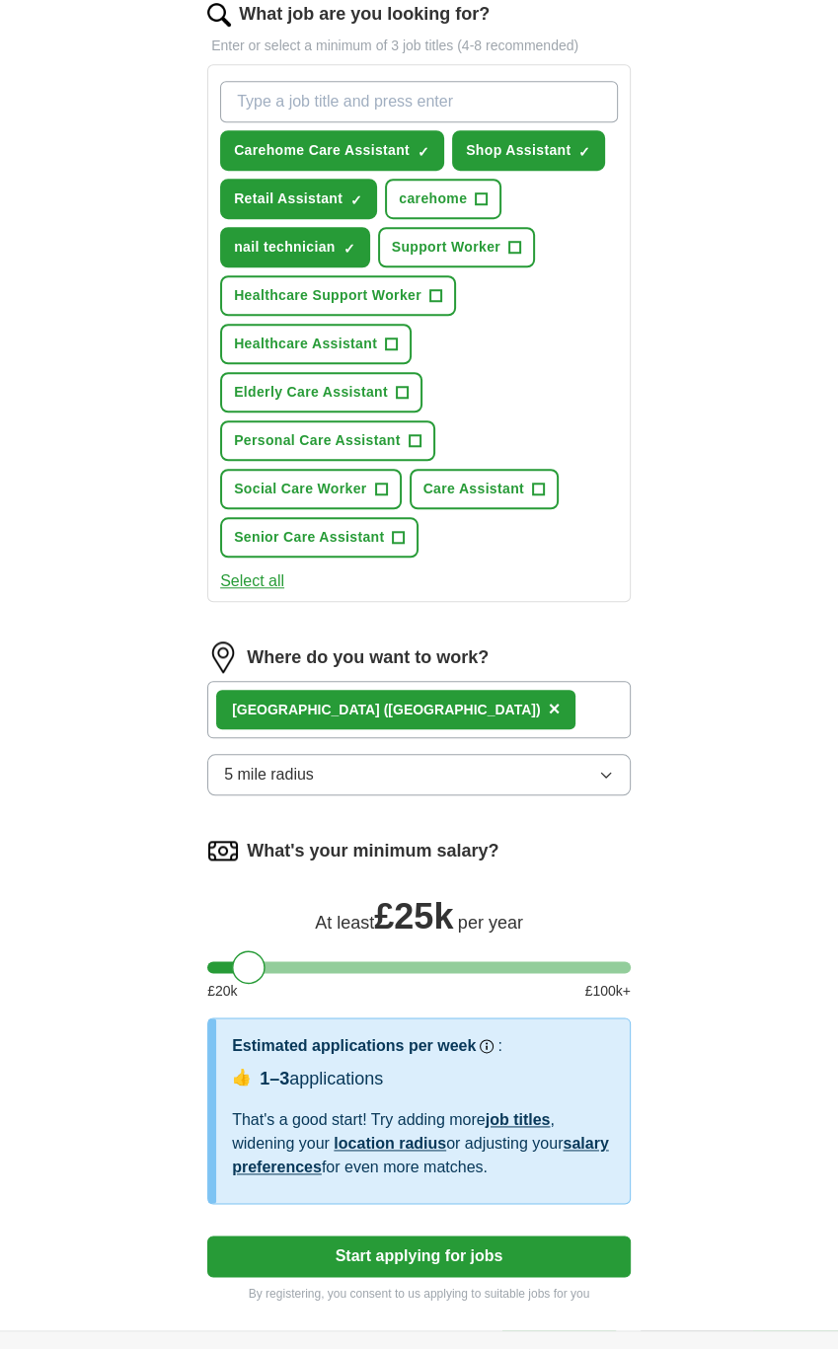
click at [407, 1135] on link "location radius" at bounding box center [390, 1143] width 113 height 17
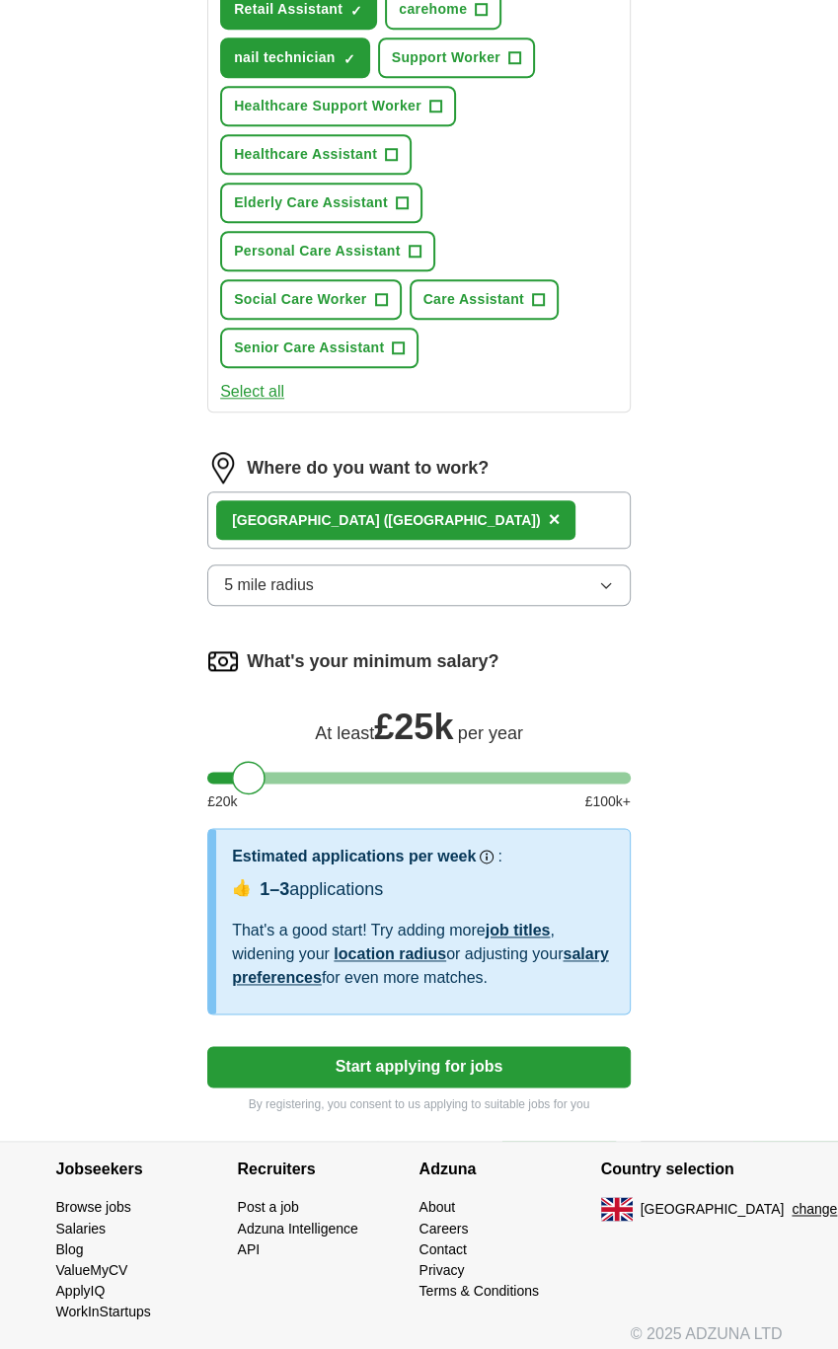
scroll to position [876, 0]
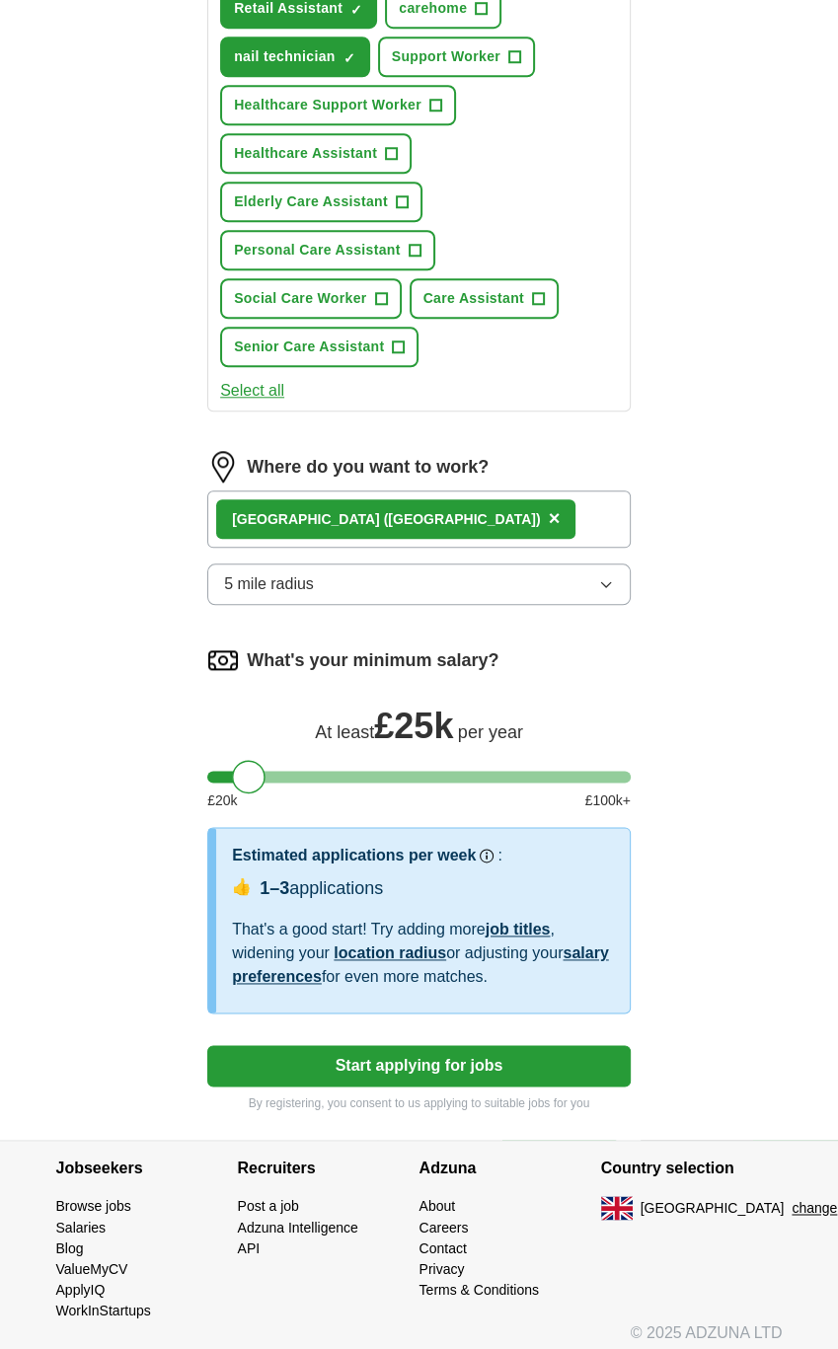
click at [340, 975] on link "salary preferences" at bounding box center [420, 964] width 377 height 40
click at [340, 974] on link "salary preferences" at bounding box center [420, 964] width 377 height 40
click at [340, 970] on link "salary preferences" at bounding box center [420, 964] width 377 height 40
click at [371, 1057] on button "Start applying for jobs" at bounding box center [418, 1065] width 423 height 41
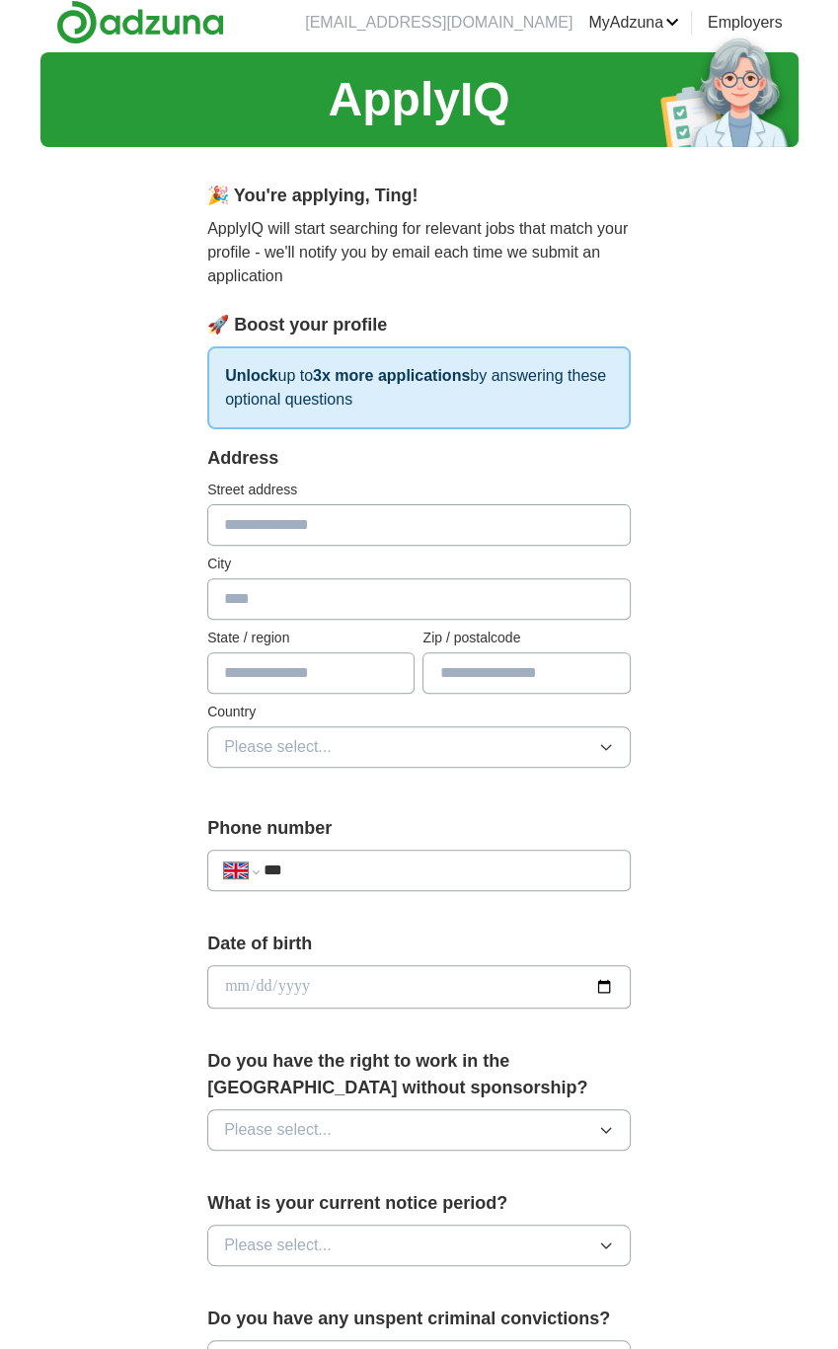
scroll to position [0, 0]
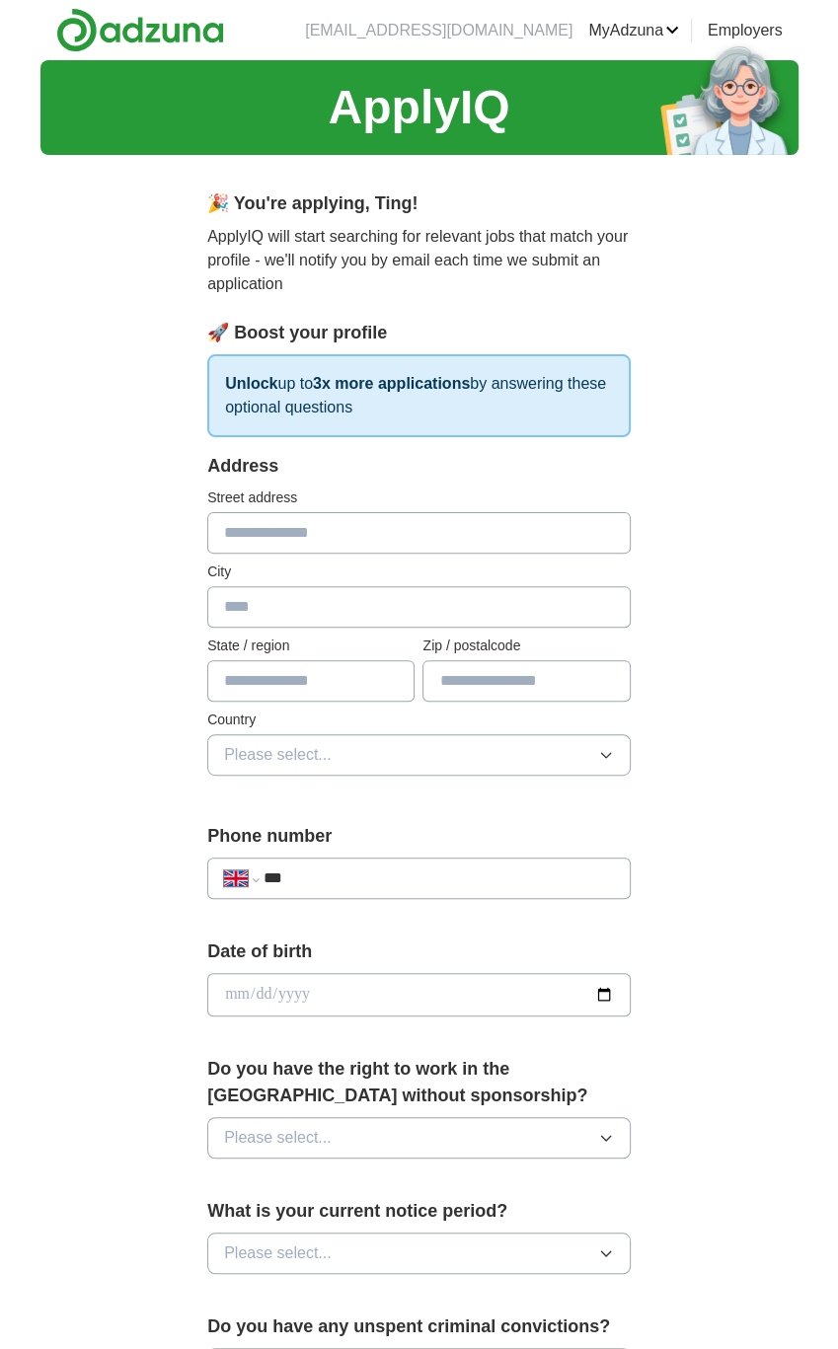
select select "**"
type input "**********"
select select "**"
type input "**********"
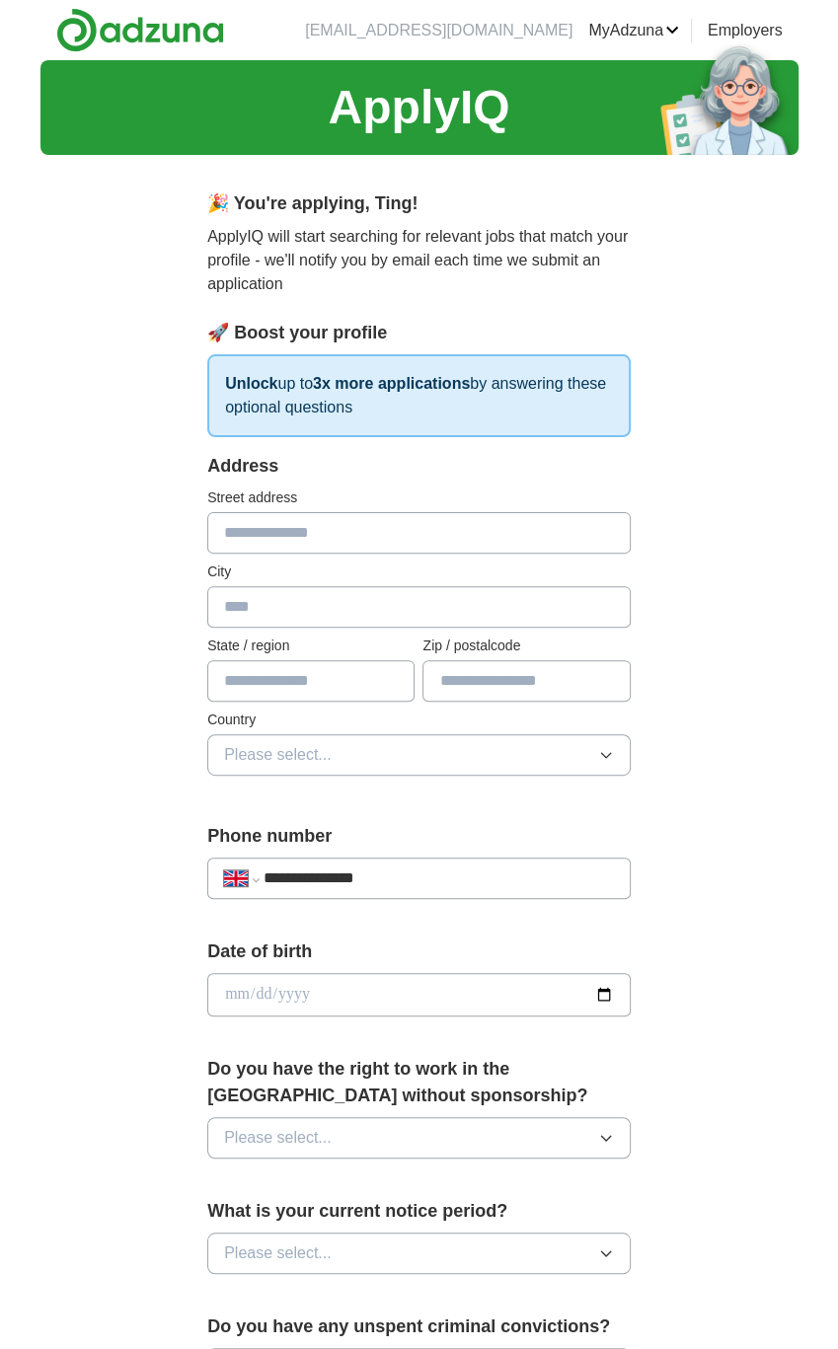
type input "**********"
type input "********"
click at [667, 532] on div "**********" at bounding box center [419, 1013] width 568 height 1684
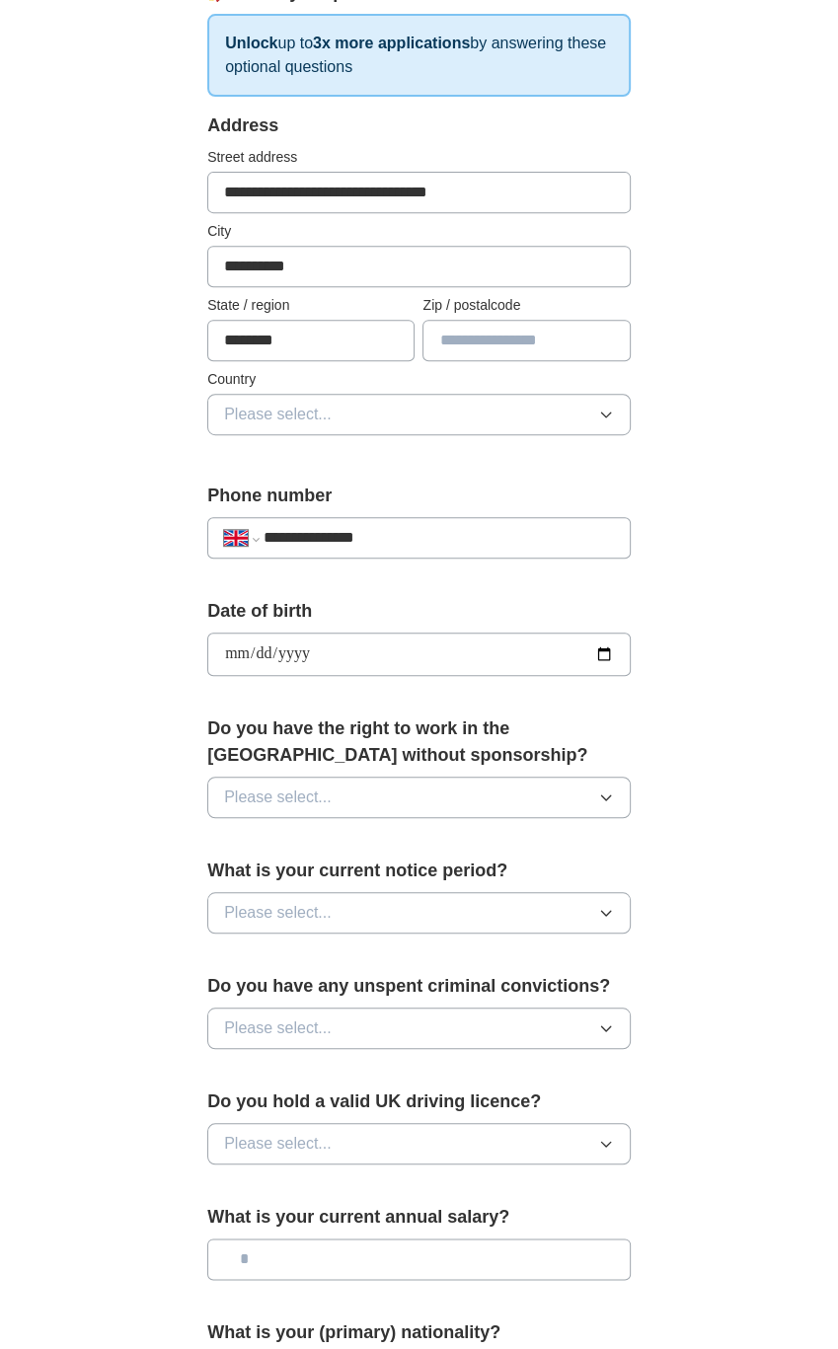
scroll to position [395, 0]
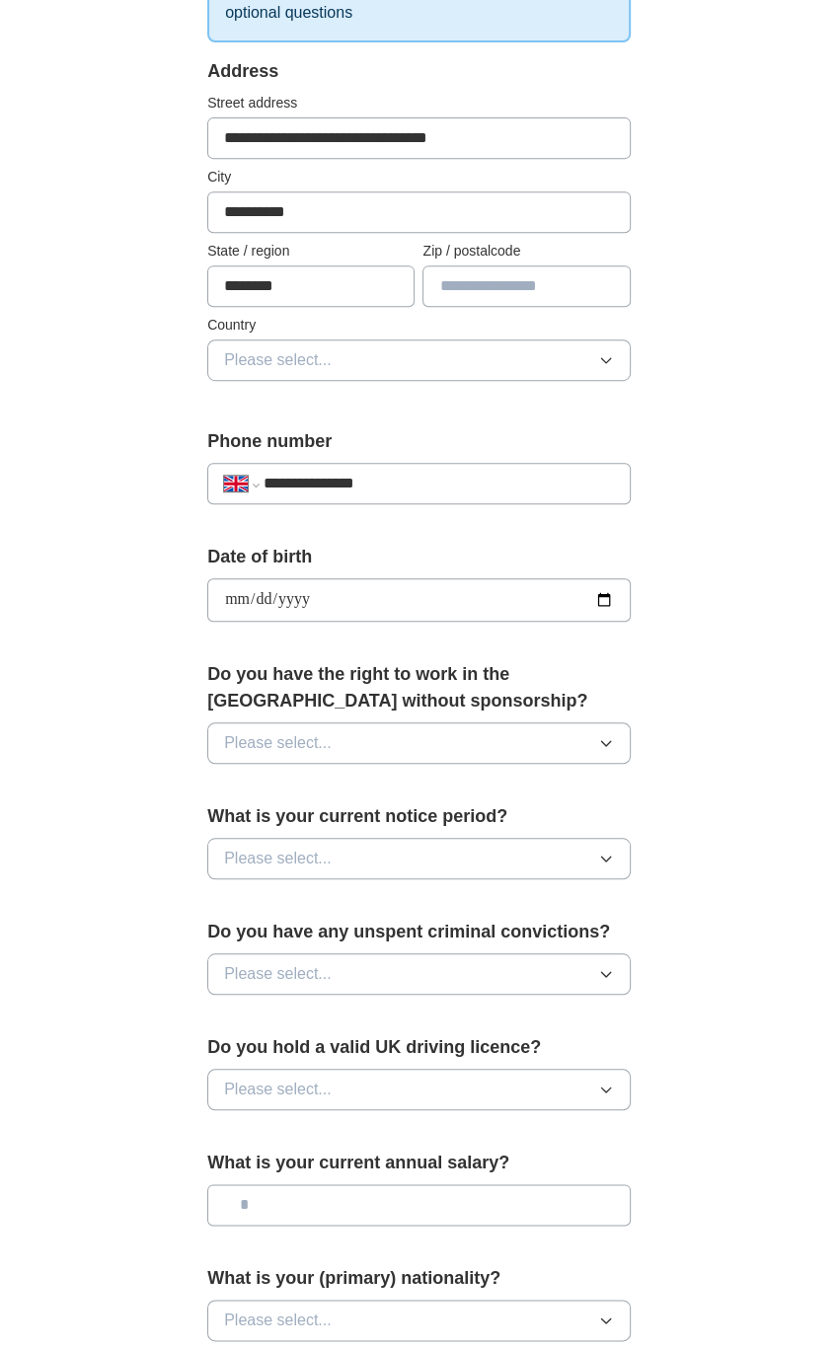
click at [513, 715] on div "Do you have the right to work in the [GEOGRAPHIC_DATA] without sponsorship? Ple…" at bounding box center [418, 720] width 423 height 118
click at [512, 737] on button "Please select..." at bounding box center [418, 742] width 423 height 41
click at [500, 779] on div "Yes" at bounding box center [419, 789] width 390 height 24
click at [405, 850] on button "Please select..." at bounding box center [418, 858] width 423 height 41
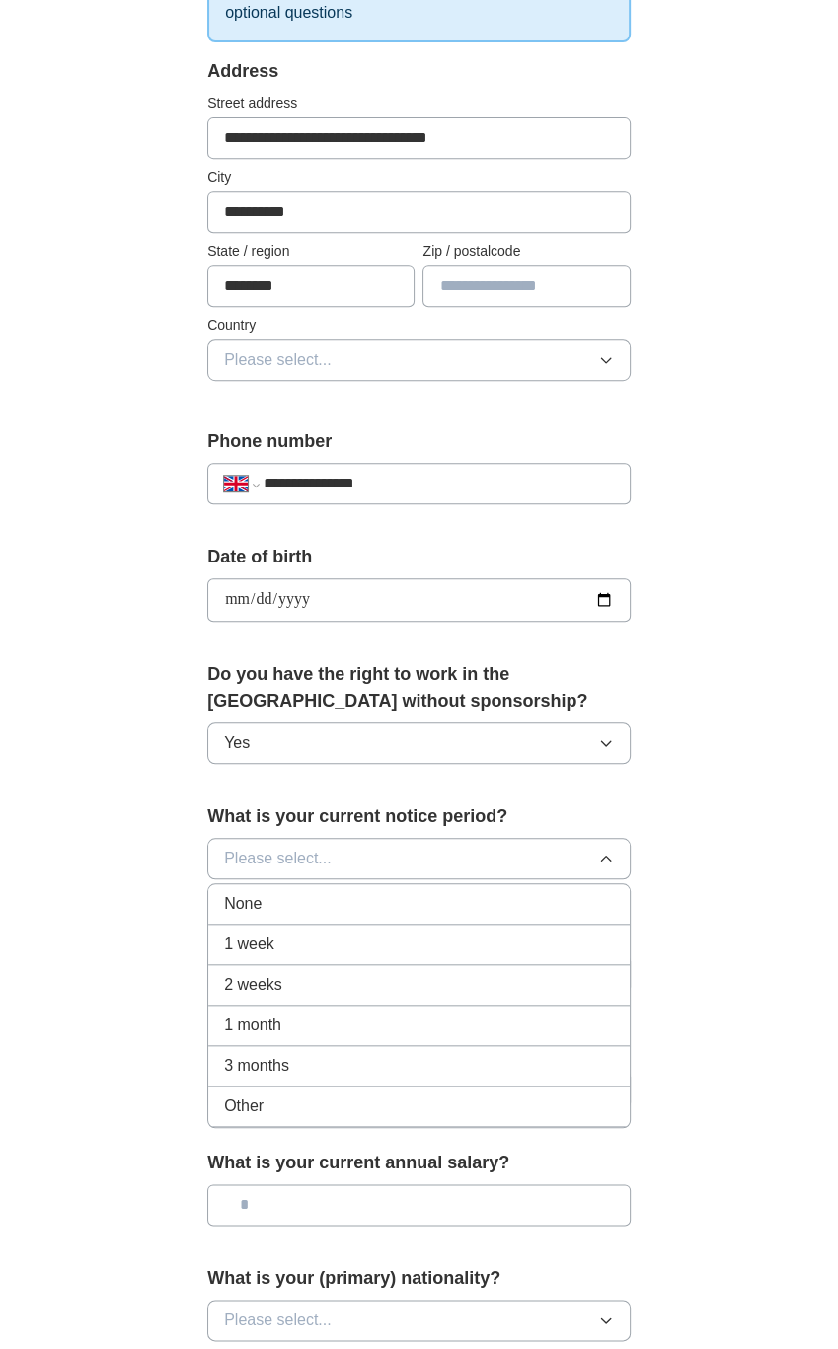
click at [413, 949] on div "1 week" at bounding box center [419, 945] width 390 height 24
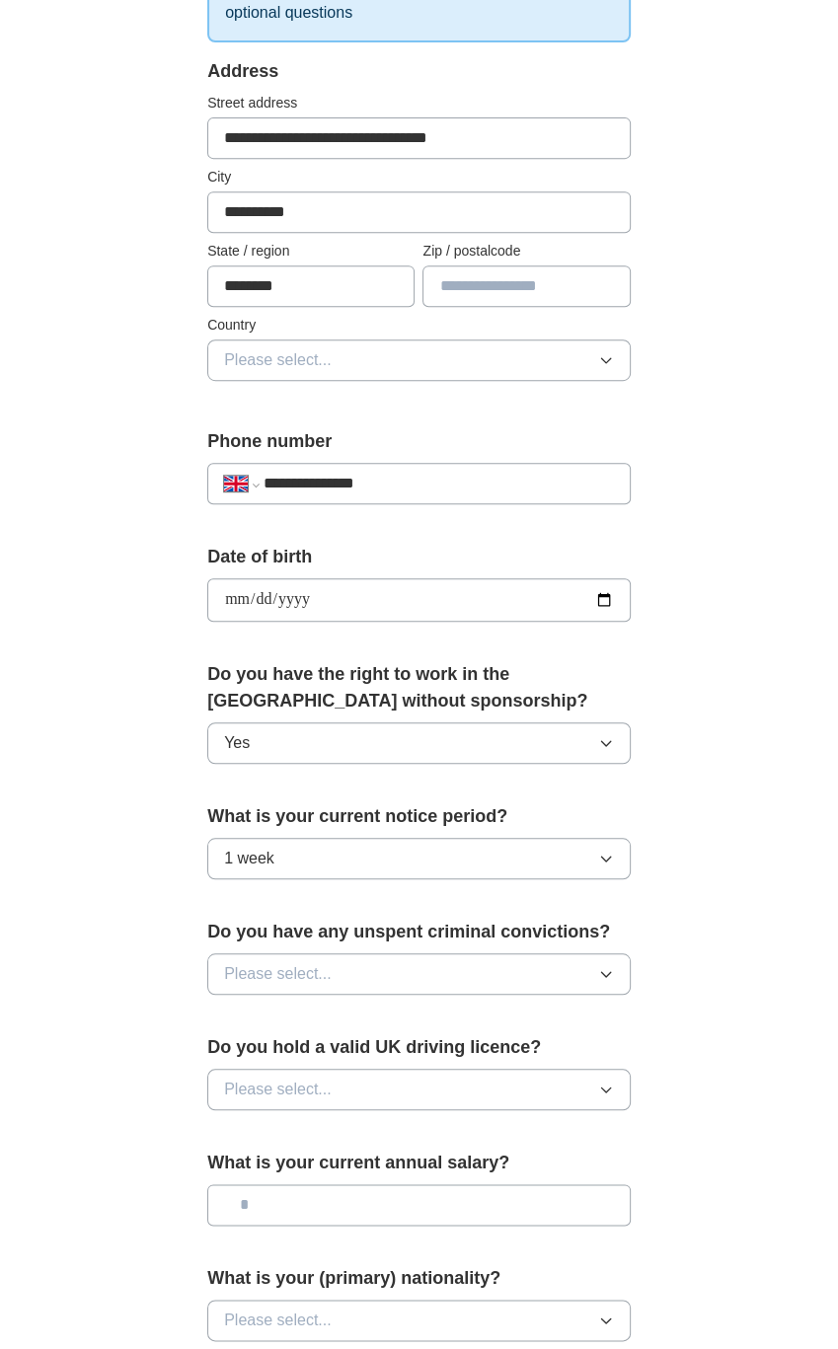
click at [422, 968] on button "Please select..." at bounding box center [418, 973] width 423 height 41
click at [426, 1050] on div "No" at bounding box center [419, 1060] width 390 height 24
click at [421, 1088] on button "Please select..." at bounding box center [418, 1089] width 423 height 41
click at [414, 1123] on div "Yes" at bounding box center [419, 1135] width 390 height 24
click at [786, 1148] on div "**********" at bounding box center [419, 562] width 758 height 1794
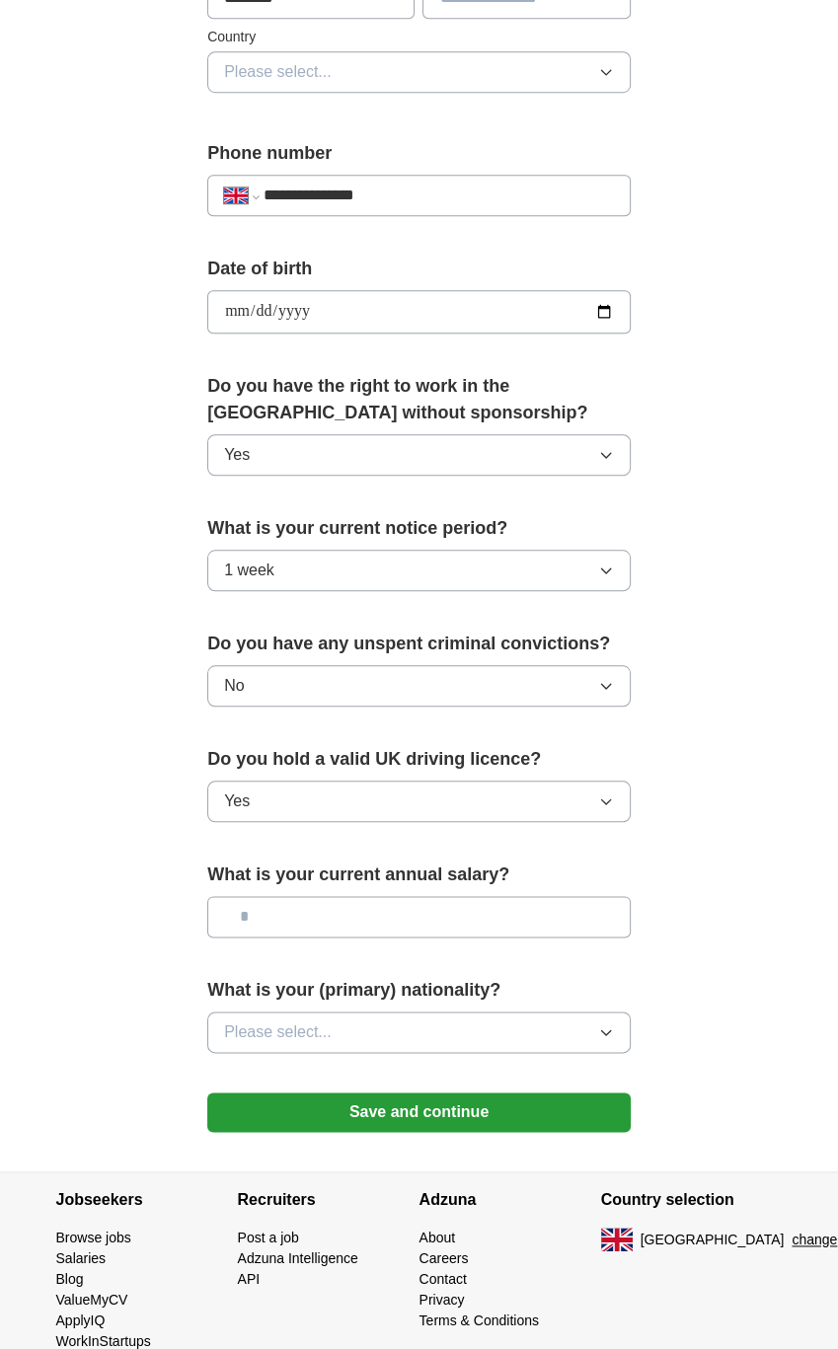
scroll to position [691, 0]
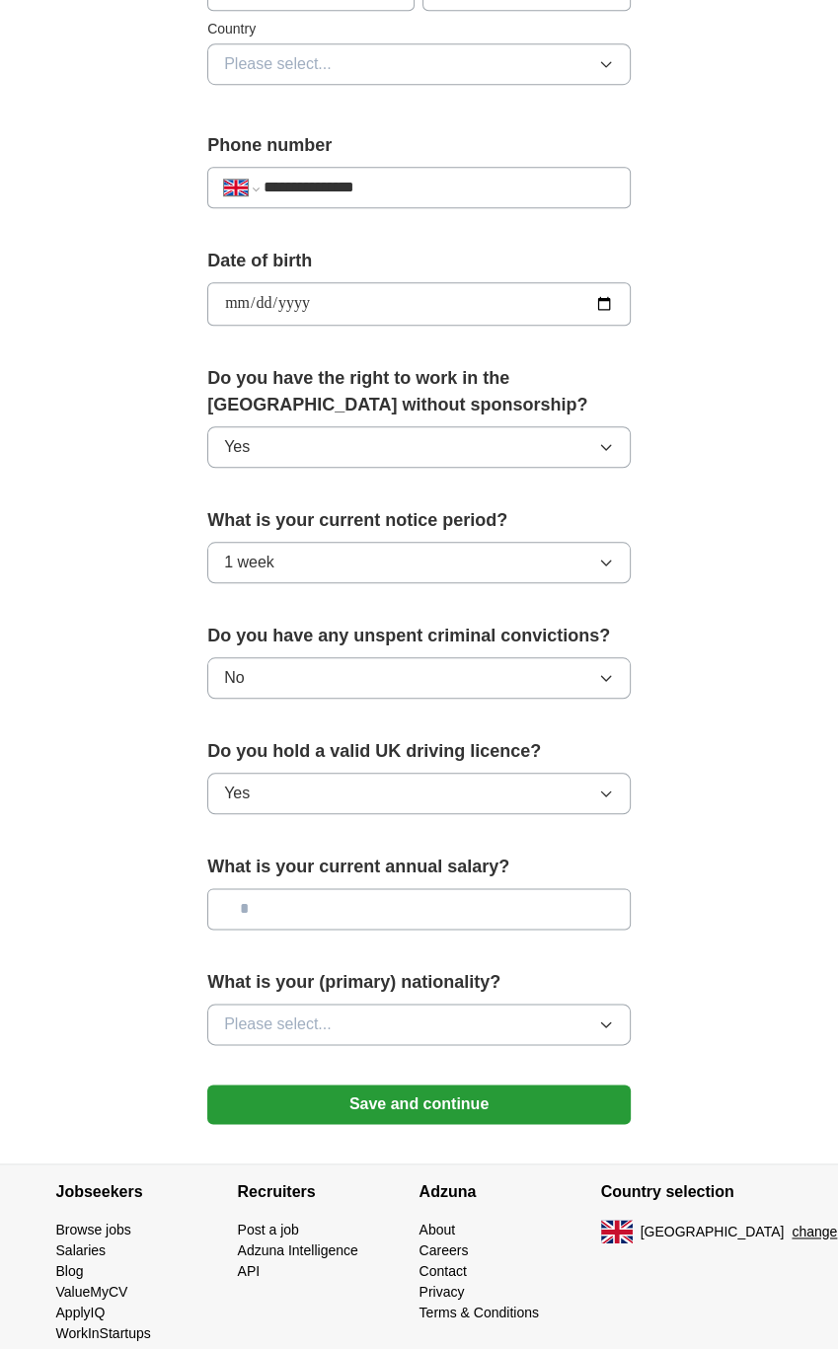
click at [468, 907] on input "text" at bounding box center [418, 908] width 423 height 41
click at [333, 909] on input "text" at bounding box center [418, 908] width 423 height 41
drag, startPoint x: 320, startPoint y: 910, endPoint x: -13, endPoint y: 860, distance: 336.4
click at [0, 860] on html "**********" at bounding box center [419, 346] width 838 height 2074
type input "*******"
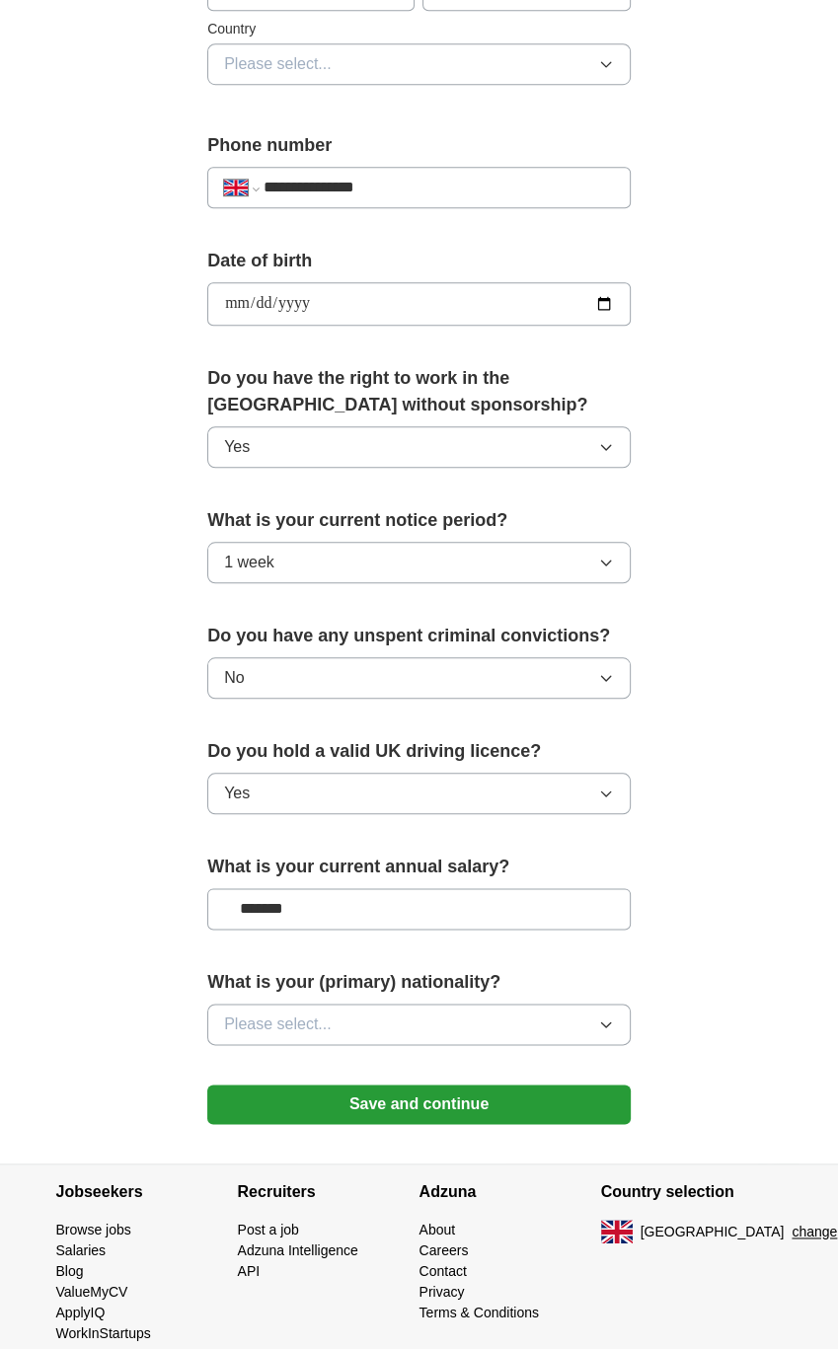
click at [158, 958] on div "**********" at bounding box center [419, 322] width 568 height 1684
click at [246, 1023] on span "Please select..." at bounding box center [278, 1025] width 108 height 24
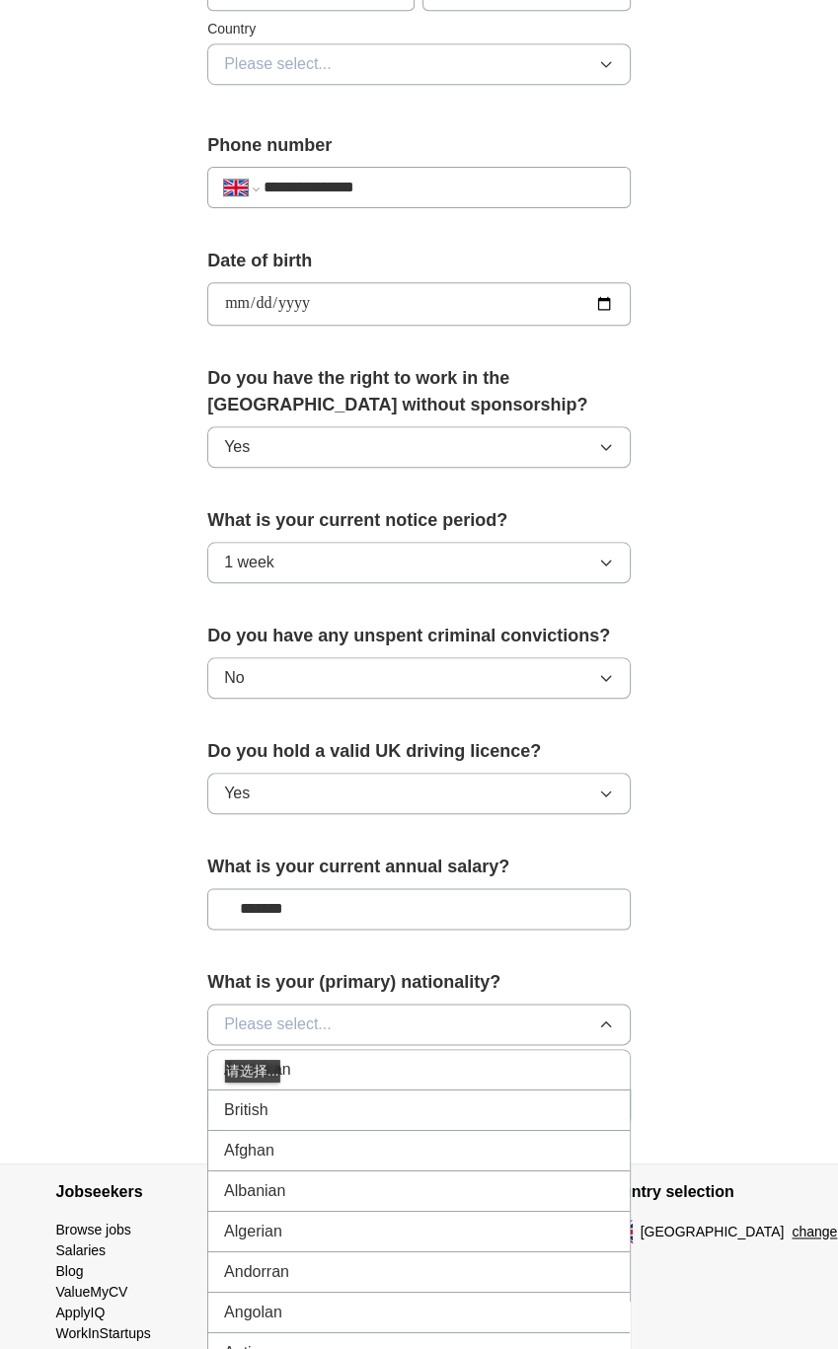
click at [260, 1098] on span "British" at bounding box center [245, 1110] width 43 height 24
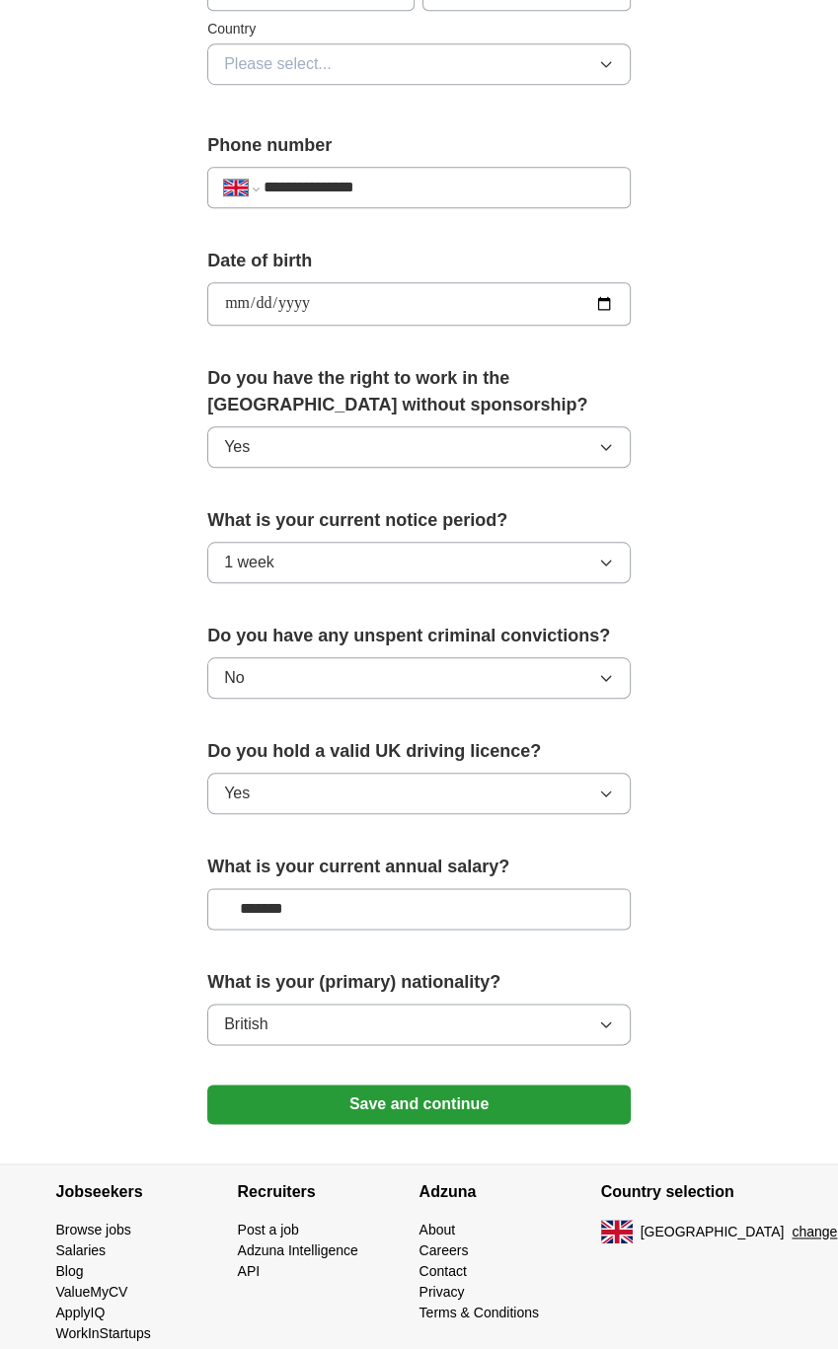
click at [146, 1083] on div "**********" at bounding box center [419, 322] width 568 height 1684
click at [338, 1092] on button "Save and continue" at bounding box center [418, 1104] width 423 height 39
